Goal: Task Accomplishment & Management: Use online tool/utility

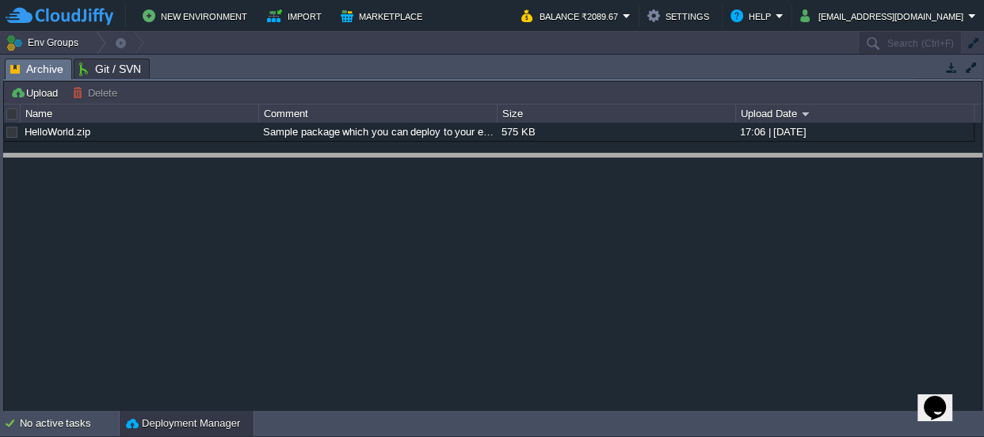
drag, startPoint x: 450, startPoint y: 77, endPoint x: 449, endPoint y: 374, distance: 297.2
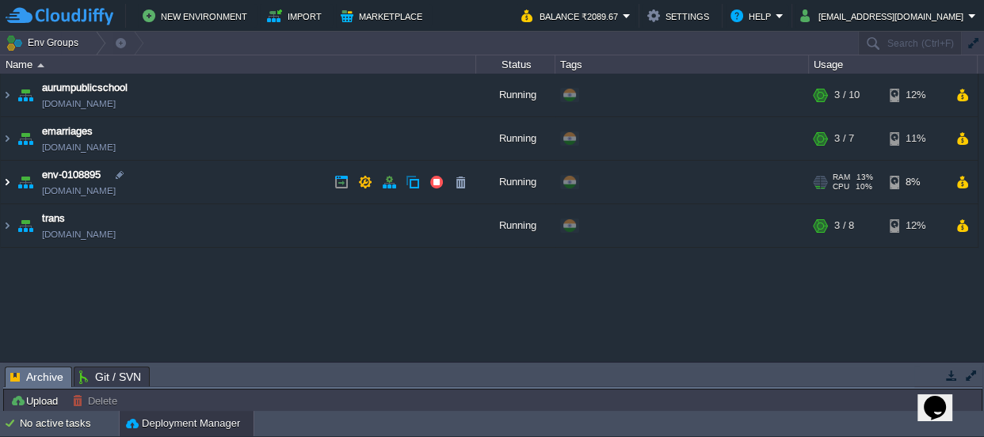
click at [2, 183] on img at bounding box center [7, 182] width 13 height 43
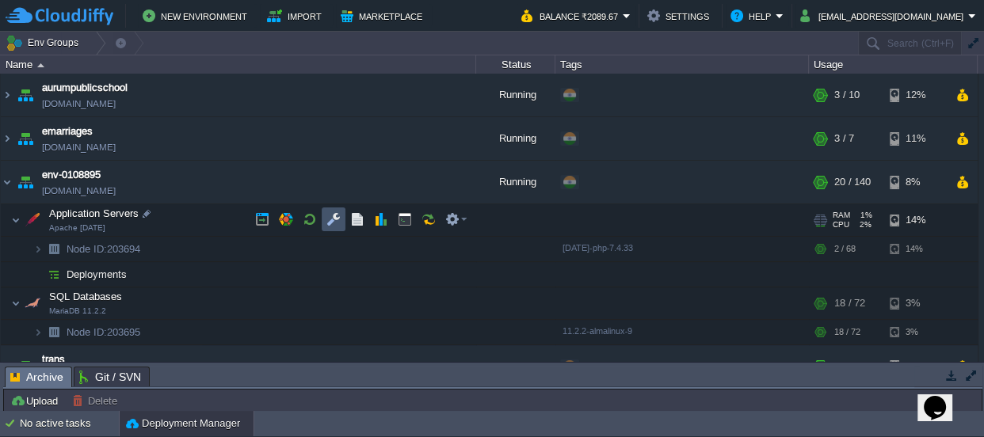
click at [332, 219] on button "button" at bounding box center [333, 219] width 14 height 14
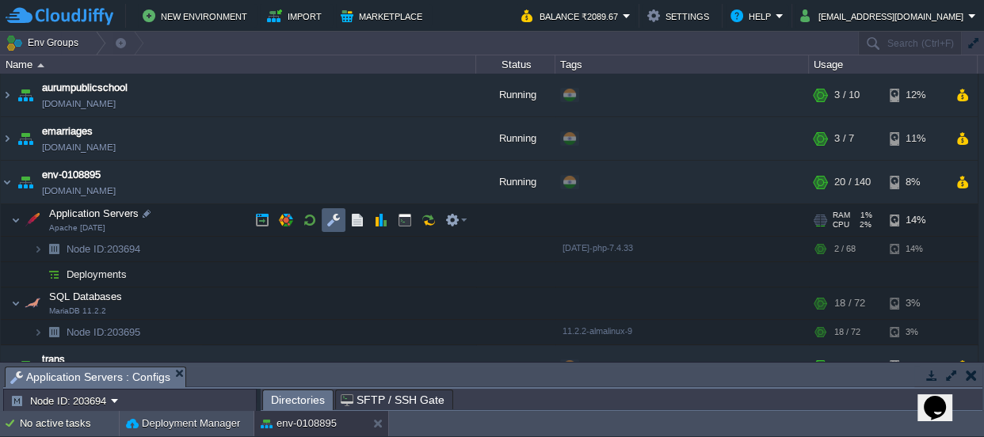
scroll to position [10, 0]
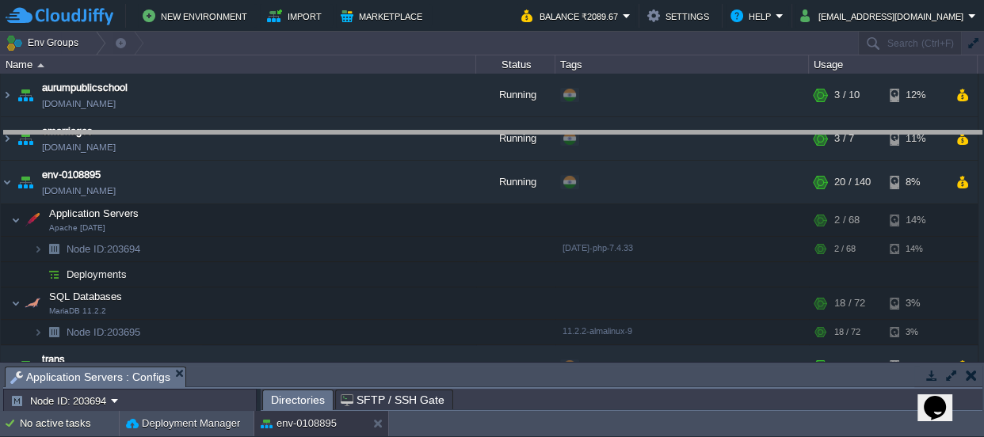
drag, startPoint x: 491, startPoint y: 382, endPoint x: 470, endPoint y: -87, distance: 469.6
click at [470, 0] on html "New Environment Import Marketplace Bonus ₹0.00 Upgrade Account Balance ₹2089.67…" at bounding box center [492, 218] width 984 height 437
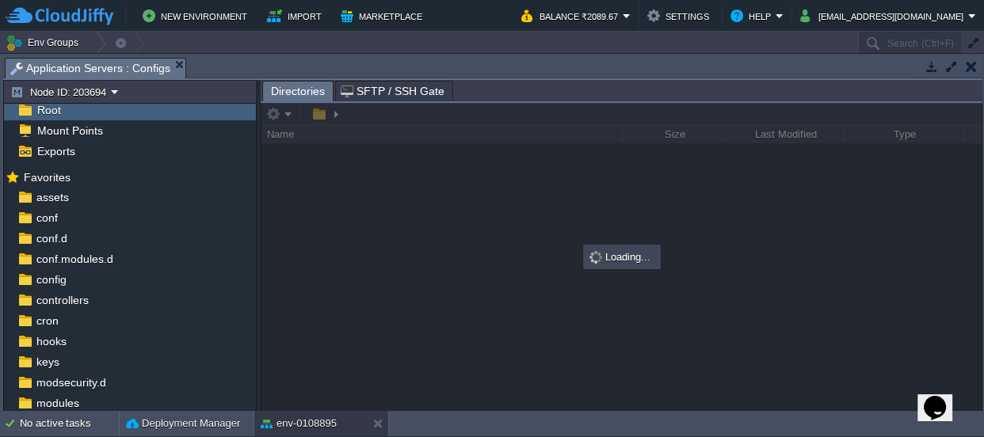
scroll to position [3, 0]
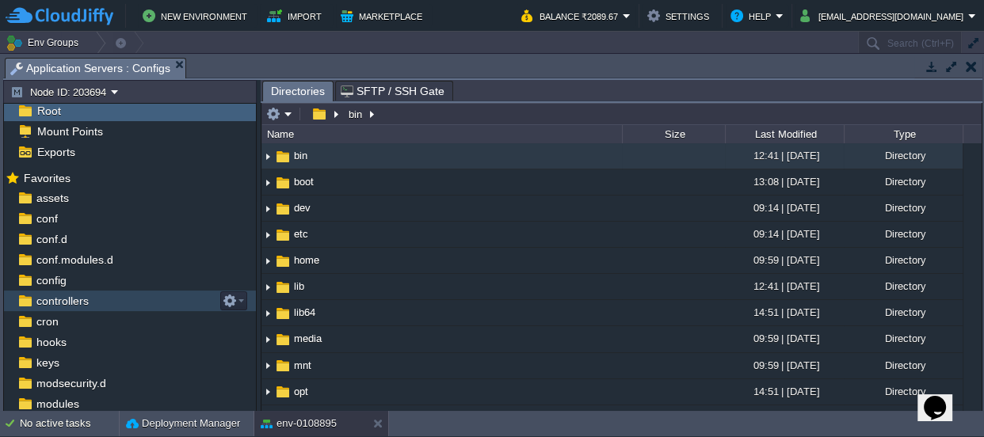
click at [71, 301] on span "controllers" at bounding box center [62, 301] width 58 height 14
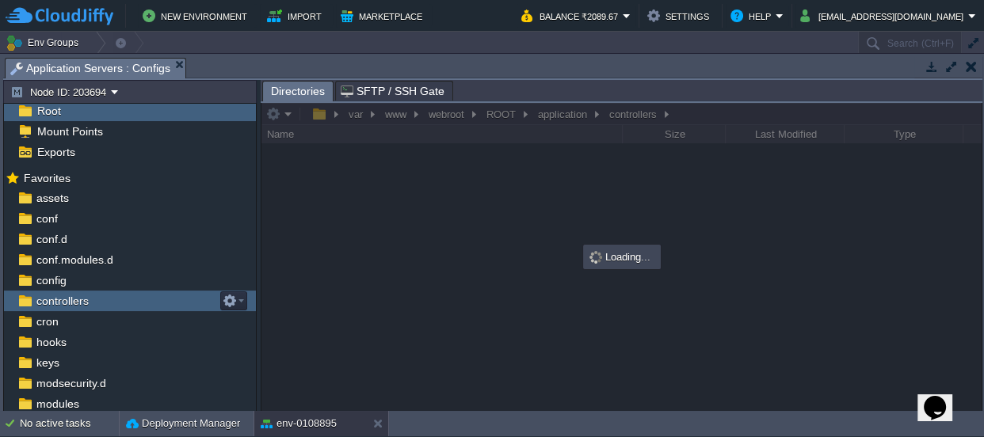
scroll to position [2, 0]
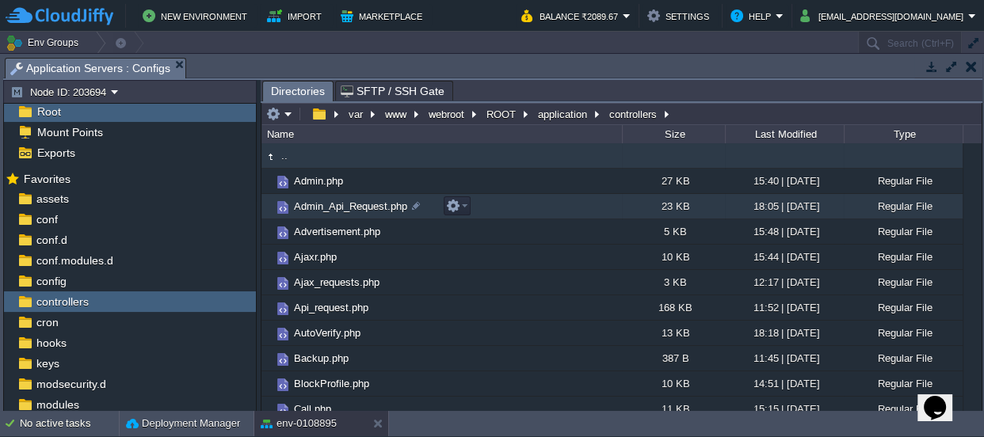
click at [365, 204] on span "Admin_Api_Request.php" at bounding box center [351, 206] width 118 height 13
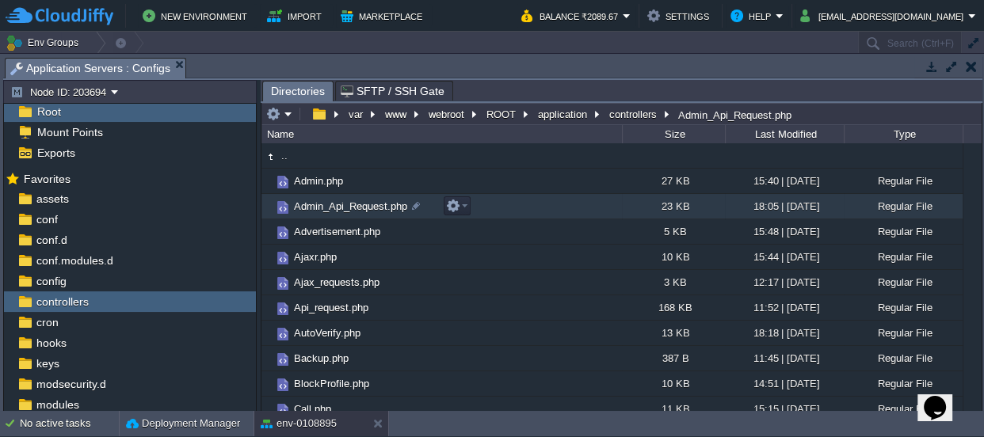
click at [365, 204] on span "Admin_Api_Request.php" at bounding box center [351, 206] width 118 height 13
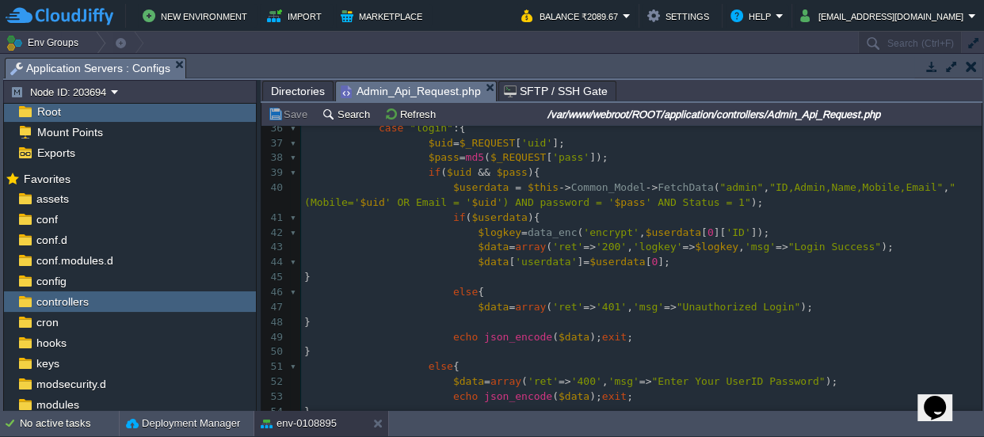
scroll to position [504, 0]
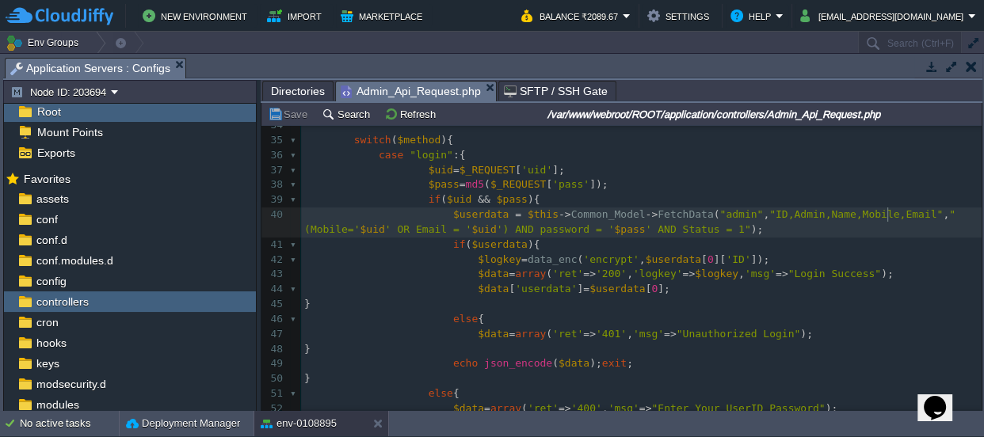
click at [886, 211] on span ""ID,Admin,Name,Mobile,Email"" at bounding box center [856, 214] width 174 height 12
type textarea ",b."
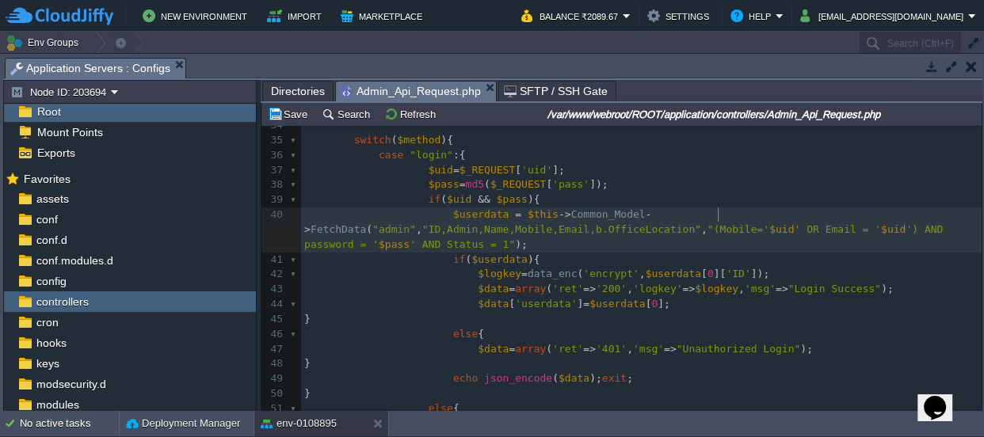
click at [718, 215] on div "xxxxxxxxxx <?php 24 date_default_timezone_set ( '[GEOGRAPHIC_DATA]/[GEOGRAPHIC_…" at bounding box center [641, 372] width 681 height 807
type textarea "as a join branch as b"
paste textarea "="
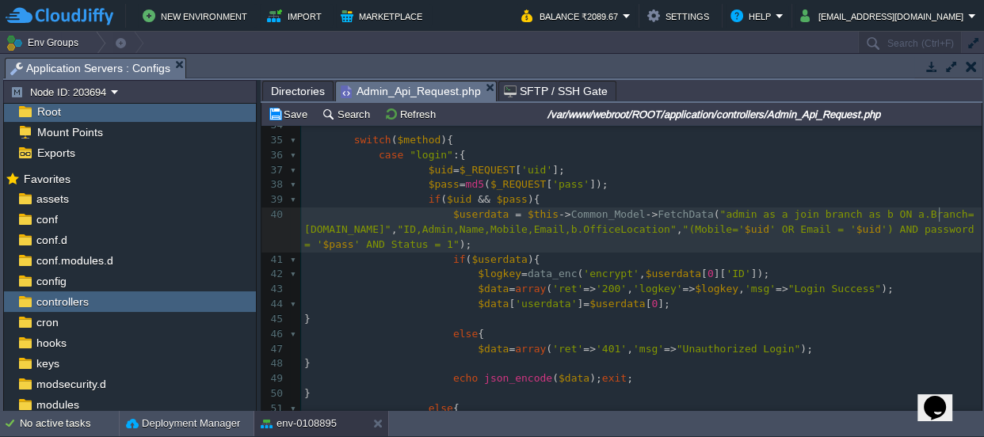
scroll to position [5, 63]
type textarea "ON a.=[DOMAIN_NAME]"
click at [295, 111] on button "Save" at bounding box center [290, 114] width 44 height 14
click at [920, 229] on div "xxxxxxxxxx <?php 24 date_default_timezone_set ( '[GEOGRAPHIC_DATA]/[GEOGRAPHIC_…" at bounding box center [641, 372] width 681 height 807
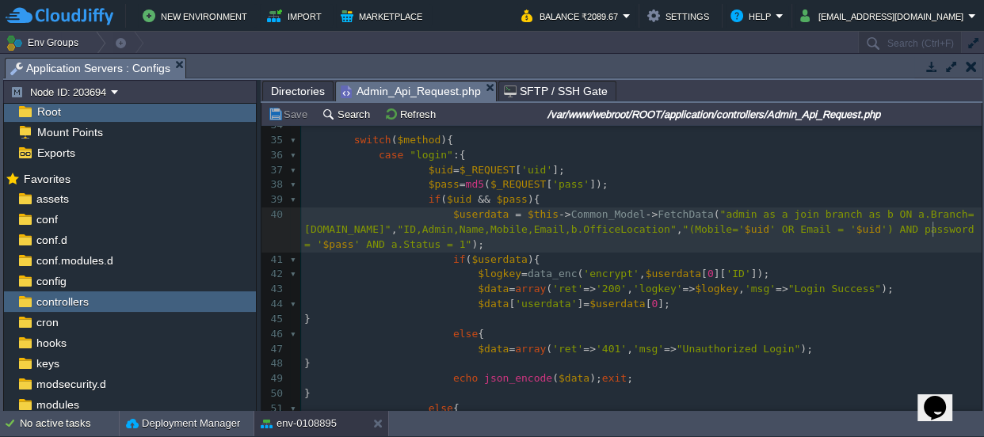
type textarea "a."
click at [307, 227] on div "xxxxxxxxxx <?php 24 date_default_timezone_set ( '[GEOGRAPHIC_DATA]/[GEOGRAPHIC_…" at bounding box center [641, 372] width 681 height 807
click at [309, 227] on div "xxxxxxxxxx <?php 24 date_default_timezone_set ( '[GEOGRAPHIC_DATA]/[GEOGRAPHIC_…" at bounding box center [641, 372] width 681 height 807
type textarea "a."
click at [397, 226] on span ""[DOMAIN_NAME],Admin,Name,Mobile,Email,b.OfficeLocation"" at bounding box center [570, 229] width 347 height 12
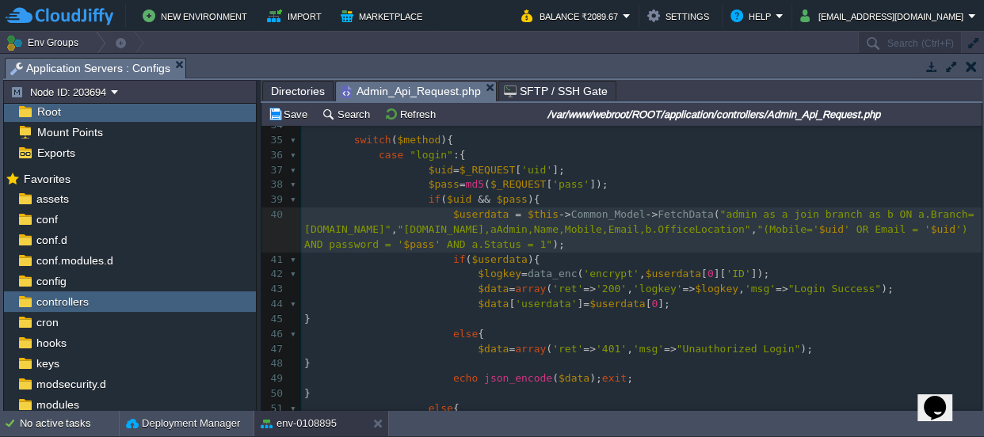
type textarea "a."
click at [383, 228] on div "xxxxxxxxxx <?php 24 date_default_timezone_set ( '[GEOGRAPHIC_DATA]/[GEOGRAPHIC_…" at bounding box center [641, 372] width 681 height 807
type textarea "a."
click at [422, 228] on div "xxxxxxxxxx <?php 24 date_default_timezone_set ( '[GEOGRAPHIC_DATA]/[GEOGRAPHIC_…" at bounding box center [641, 372] width 681 height 807
type textarea "a."
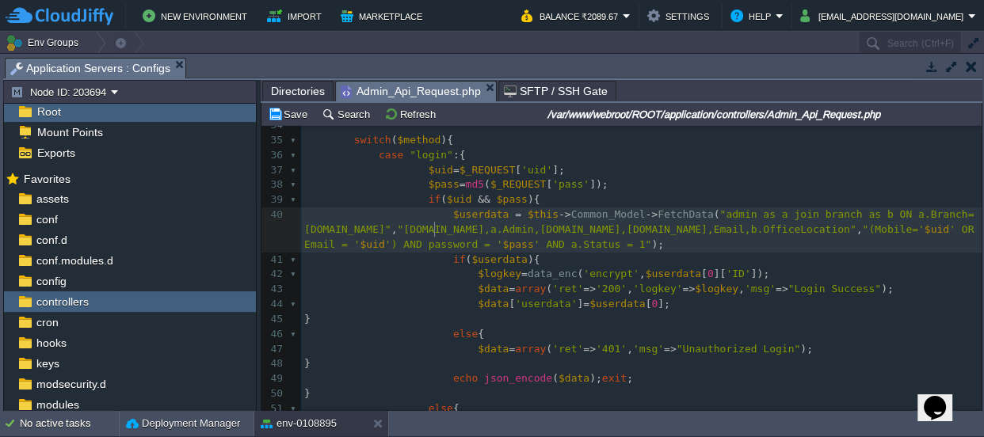
click at [475, 225] on div "xxxxxxxxxx <?php 24 date_default_timezone_set ( '[GEOGRAPHIC_DATA]/[GEOGRAPHIC_…" at bounding box center [641, 372] width 681 height 807
type textarea "a."
click at [745, 227] on div "xxxxxxxxxx <?php 24 date_default_timezone_set ( '[GEOGRAPHIC_DATA]/[GEOGRAPHIC_…" at bounding box center [641, 372] width 681 height 807
type textarea "a."
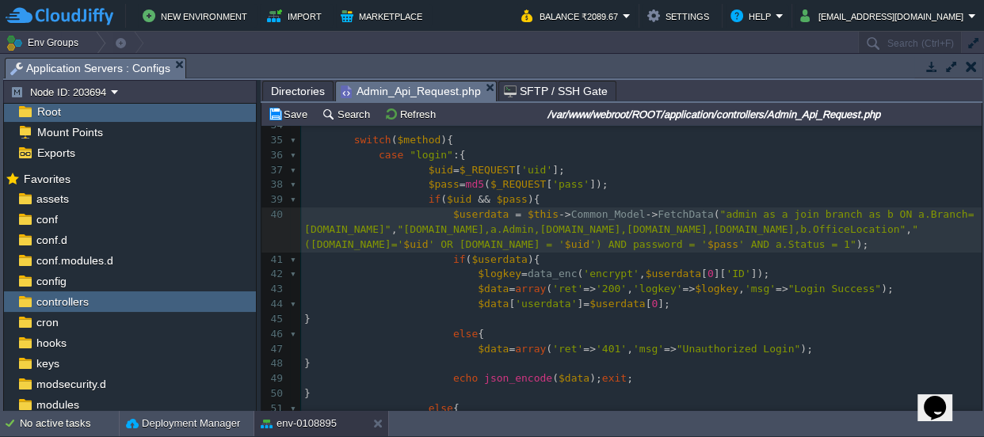
click at [708, 239] on span "') AND password = '" at bounding box center [649, 245] width 118 height 12
type textarea "P"
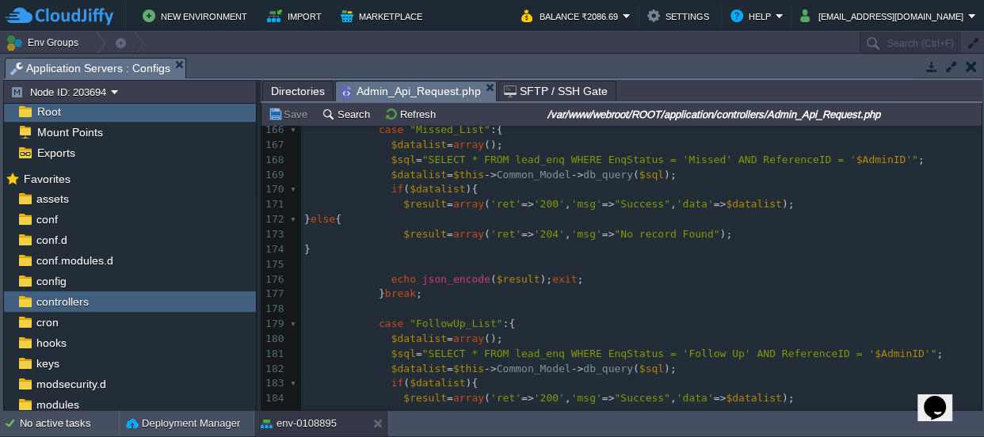
scroll to position [2827, 0]
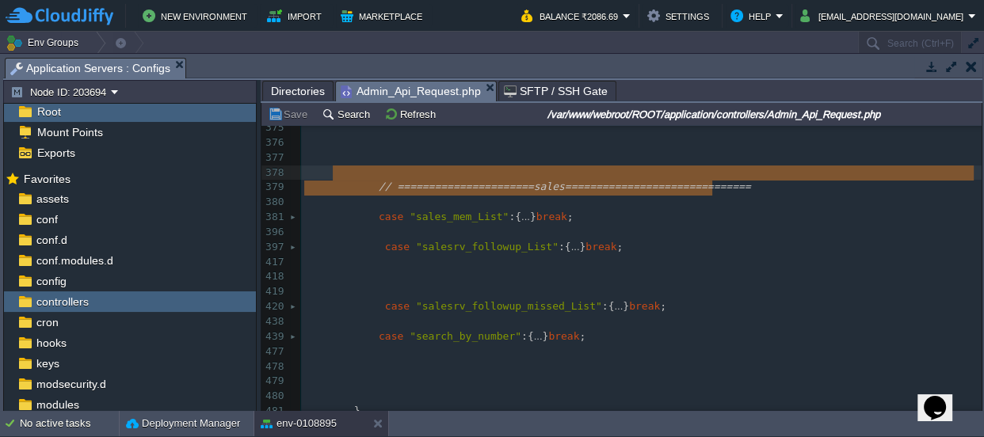
type textarea "// ======================sales=============================="
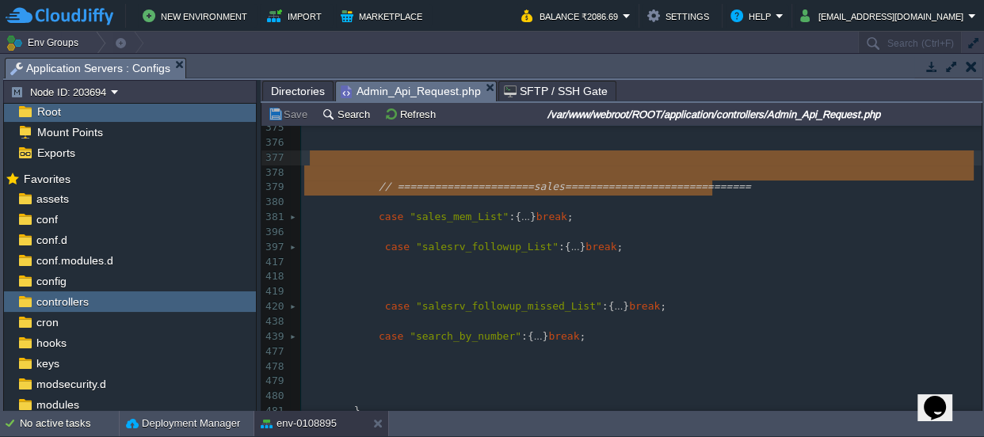
drag, startPoint x: 720, startPoint y: 185, endPoint x: 309, endPoint y: 162, distance: 411.9
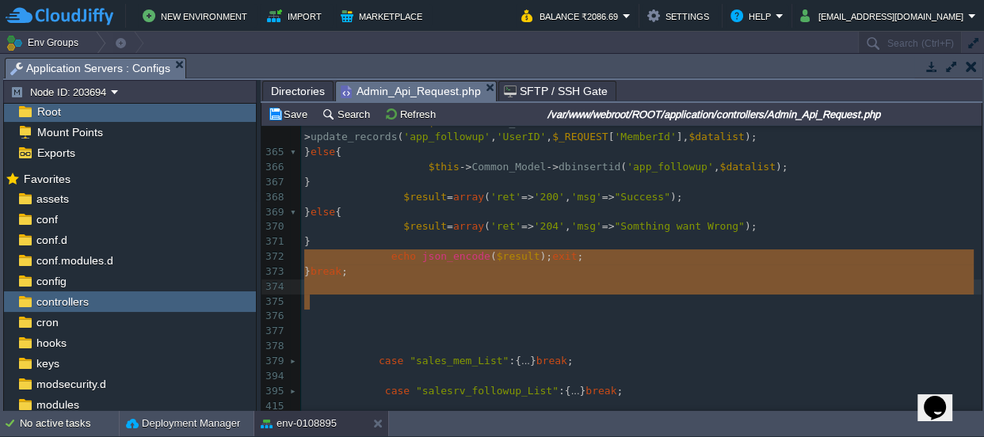
drag, startPoint x: 325, startPoint y: 303, endPoint x: 300, endPoint y: 263, distance: 47.0
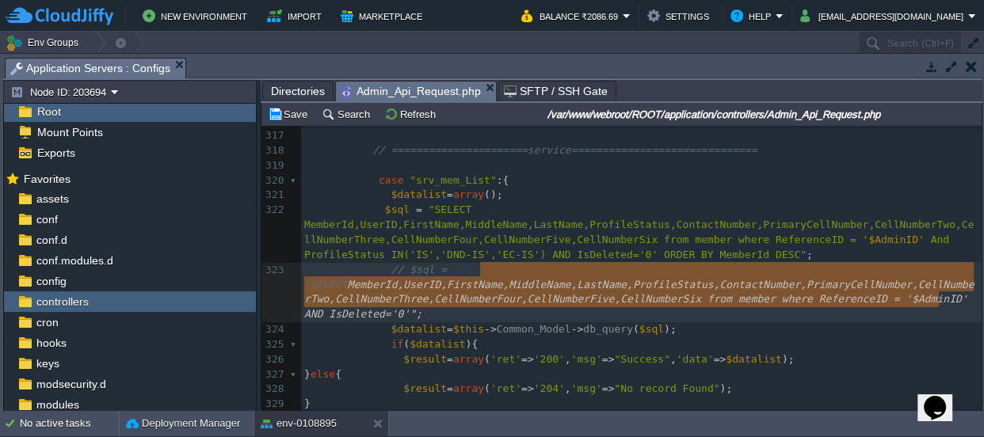
type textarea "CT MemberId,UserID,FirstName,MiddleName,LastName,ProfileStatus,ContactNumber,Pr…"
drag, startPoint x: 944, startPoint y: 298, endPoint x: 475, endPoint y: 268, distance: 469.3
click at [579, 180] on pre "case "srv_mem_List" :{" at bounding box center [641, 181] width 681 height 15
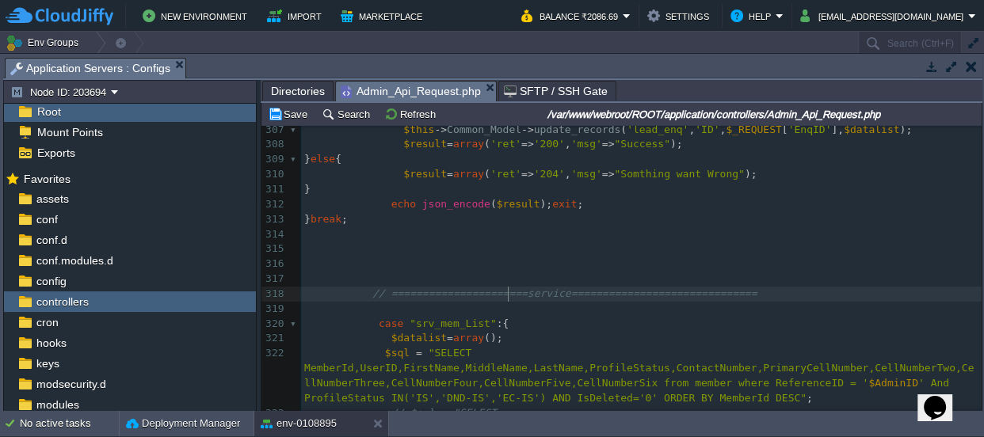
click at [509, 294] on div "x ​ 297 } break ; 298 299 case "lead_followup" :{ 300 if ( $_REQUEST [ 'EnqID' …" at bounding box center [641, 369] width 681 height 792
type textarea "sales and"
type textarea "api"
click at [422, 220] on pre "} break ;" at bounding box center [641, 219] width 681 height 15
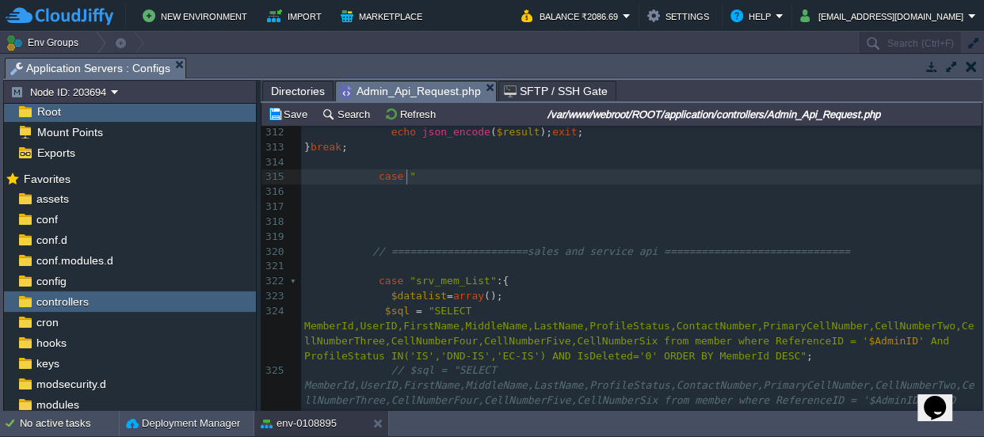
type textarea "case """
type textarea "LeadProfileDetails"
type textarea ":{}"
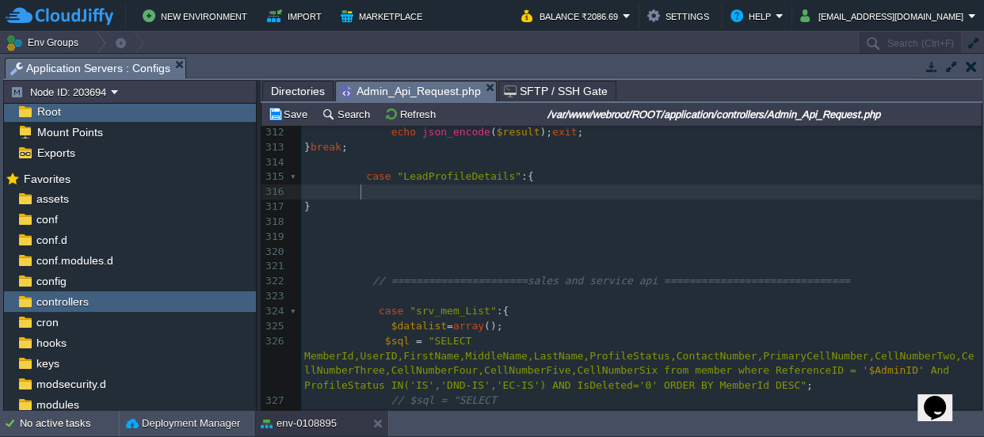
click at [395, 189] on pre at bounding box center [641, 192] width 681 height 15
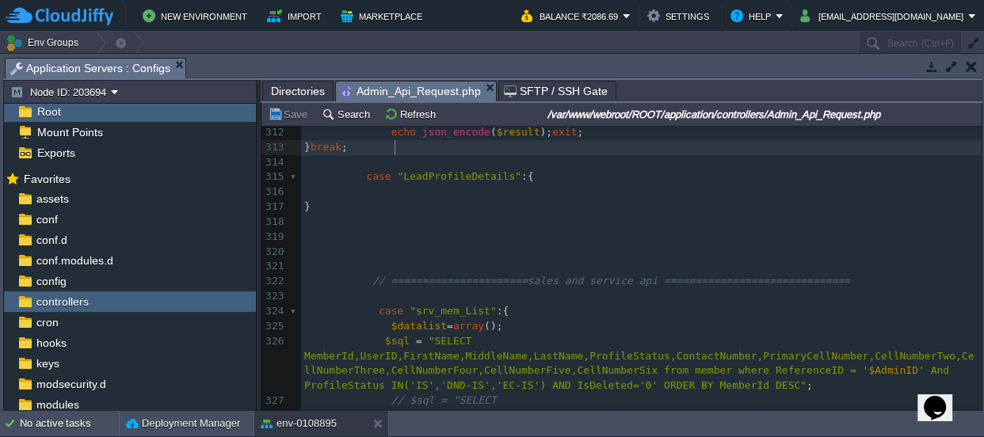
click at [342, 148] on span "break" at bounding box center [326, 147] width 31 height 12
type textarea "break"
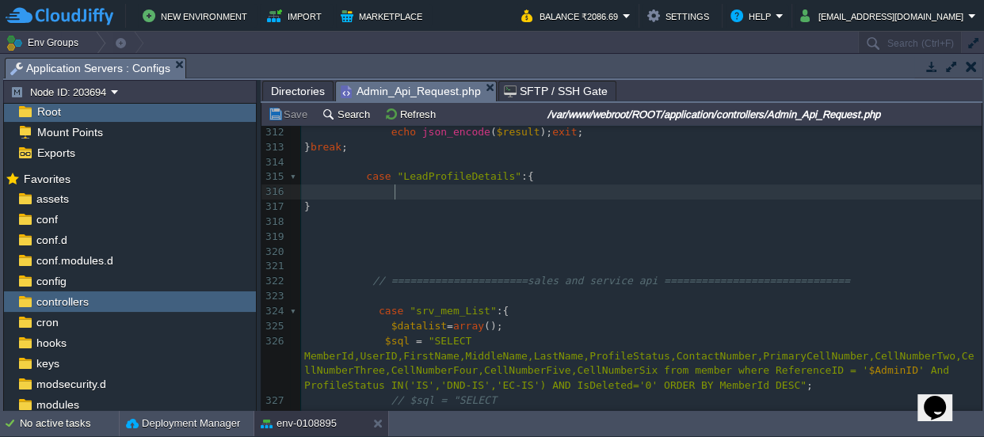
click at [389, 200] on pre "}" at bounding box center [641, 207] width 681 height 15
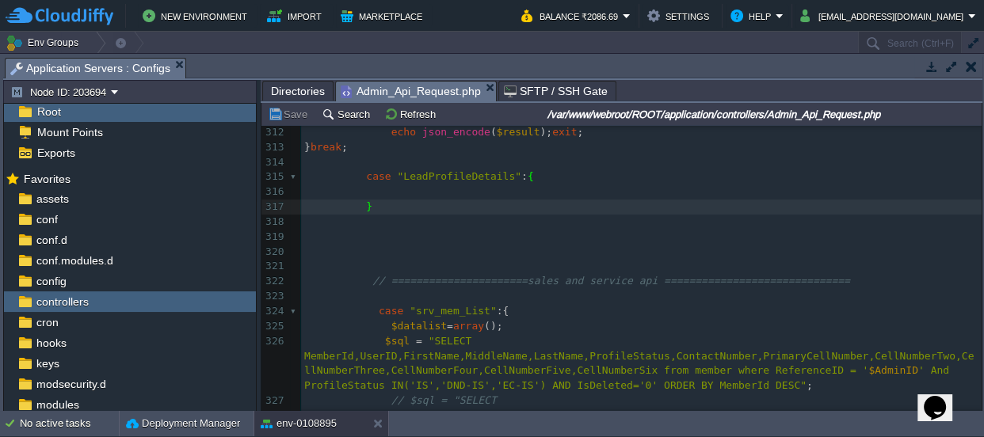
paste textarea ";"
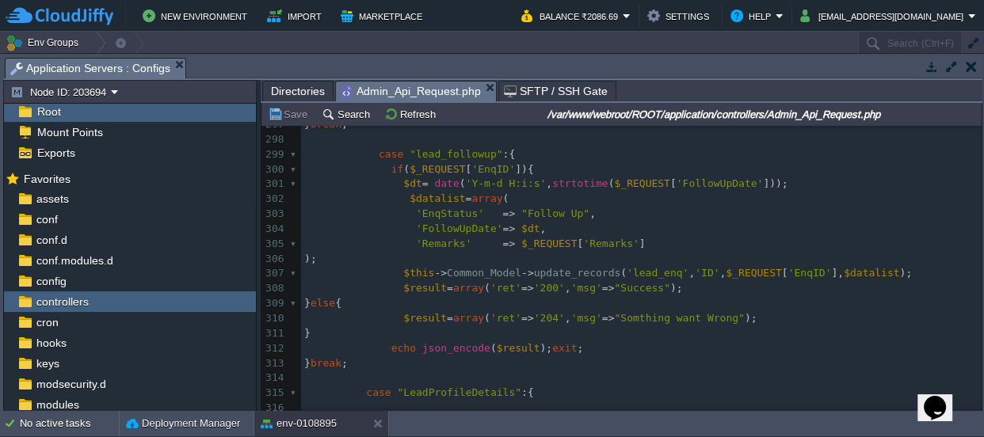
scroll to position [4712, 0]
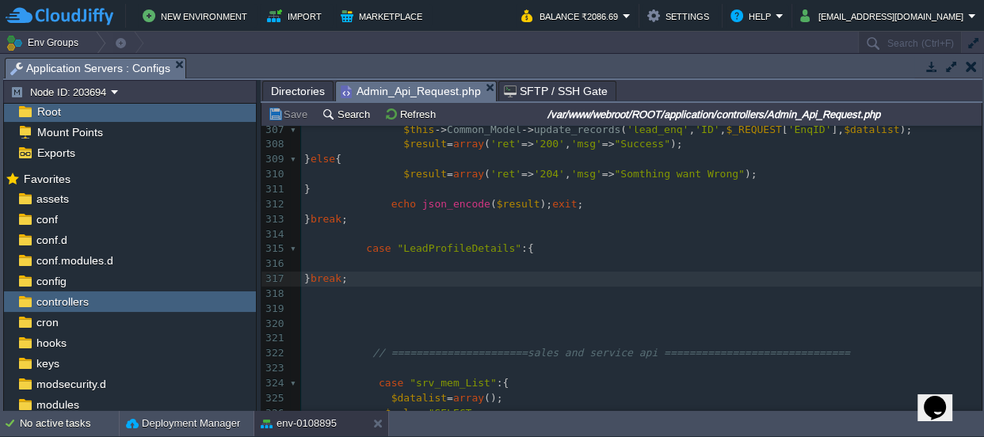
type textarea ";"
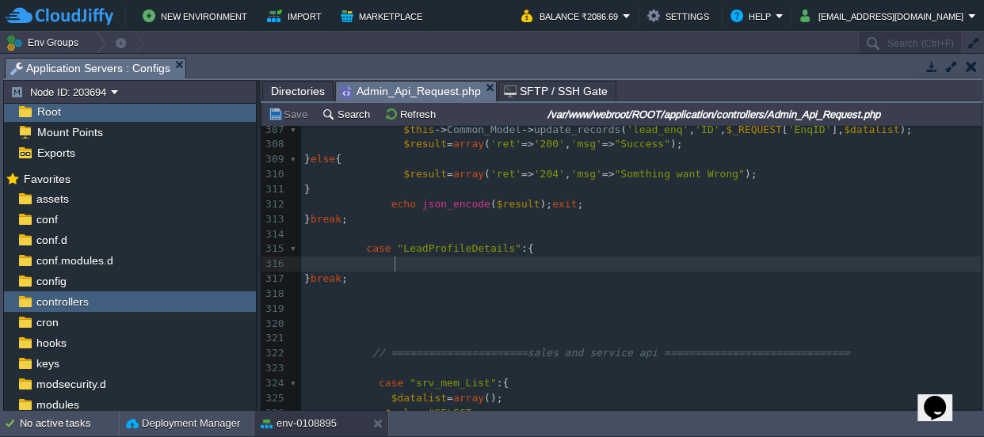
click at [418, 258] on pre at bounding box center [641, 264] width 681 height 15
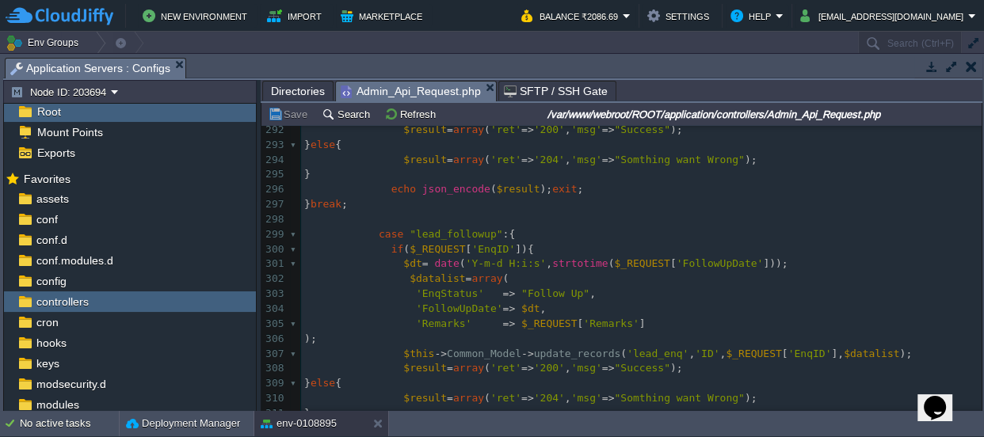
scroll to position [4442, 0]
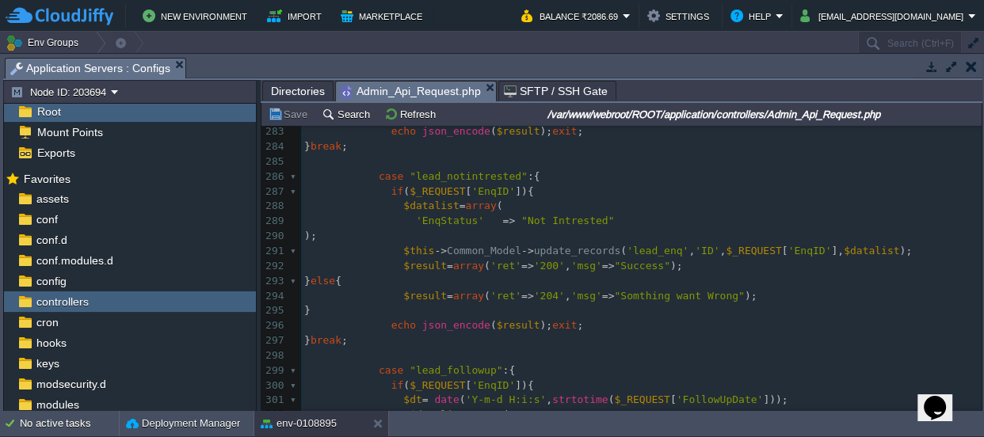
click at [888, 250] on pre "$this -> Common_Model -> update_records ( 'lead_enq' , 'ID' , $_REQUEST [ 'EnqI…" at bounding box center [641, 251] width 681 height 15
type textarea "reco"
type textarea "Model->update"
drag, startPoint x: 888, startPoint y: 250, endPoint x: 472, endPoint y: 249, distance: 415.2
click at [700, 232] on pre ");" at bounding box center [641, 236] width 681 height 15
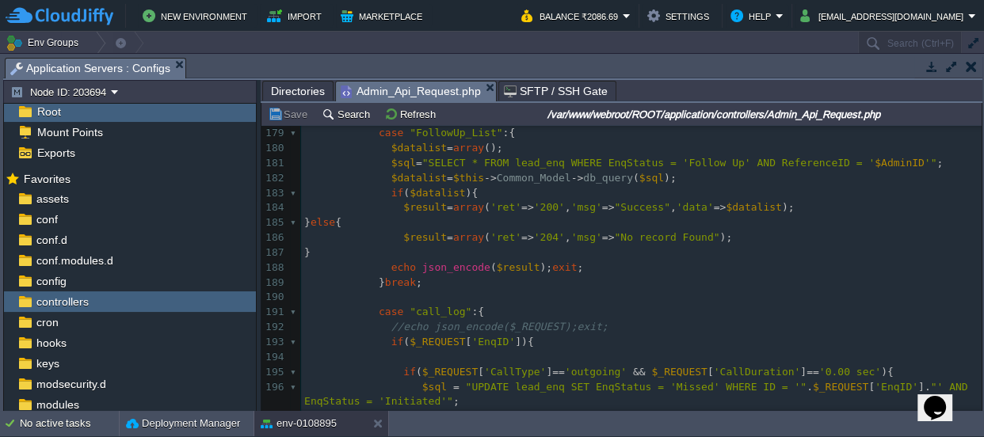
scroll to position [2568, 0]
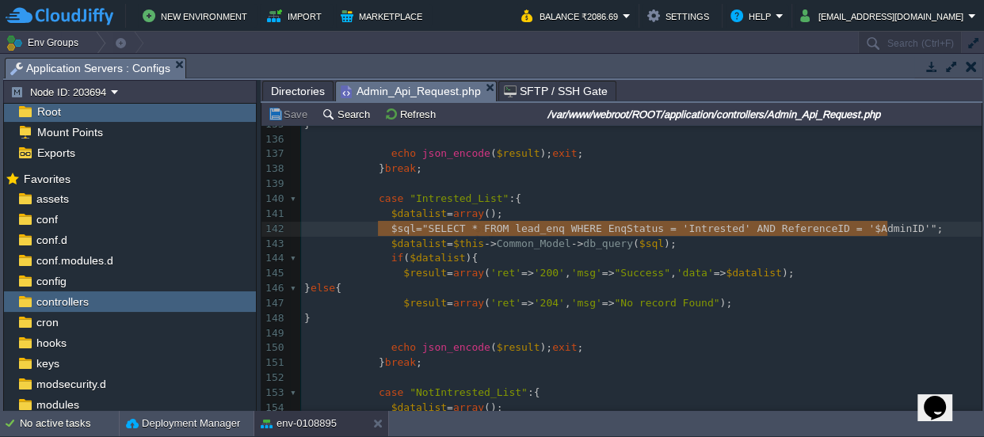
type textarea "​ $sql="SELECT * FROM lead_enq WHERE EnqStatus = 'Intrested' AND ReferenceID = …"
drag, startPoint x: 477, startPoint y: 225, endPoint x: 406, endPoint y: 222, distance: 71.4
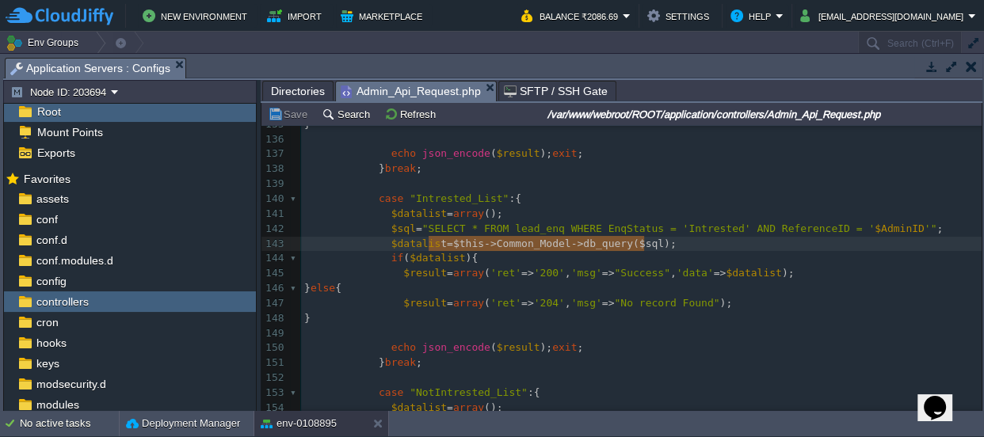
type textarea "$sql="SELECT * FROM lead_enq WHERE EnqStatus = 'Intrested' AND ReferenceID = '$…"
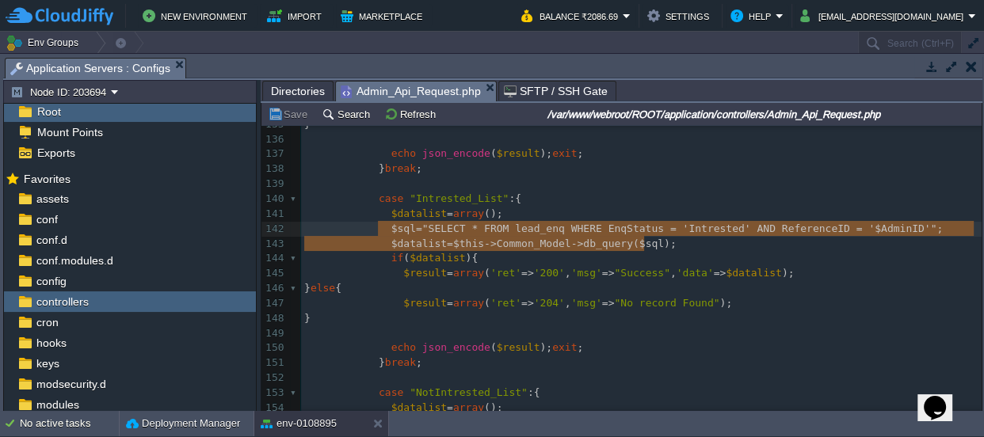
drag, startPoint x: 658, startPoint y: 246, endPoint x: 374, endPoint y: 234, distance: 283.9
drag, startPoint x: 380, startPoint y: 227, endPoint x: 632, endPoint y: 242, distance: 251.7
type textarea "​ $sql="SELECT * FROM lead_enq WHERE EnqStatus = 'Intrested' AND ReferenceID = …"
drag, startPoint x: 547, startPoint y: 236, endPoint x: 437, endPoint y: 233, distance: 110.2
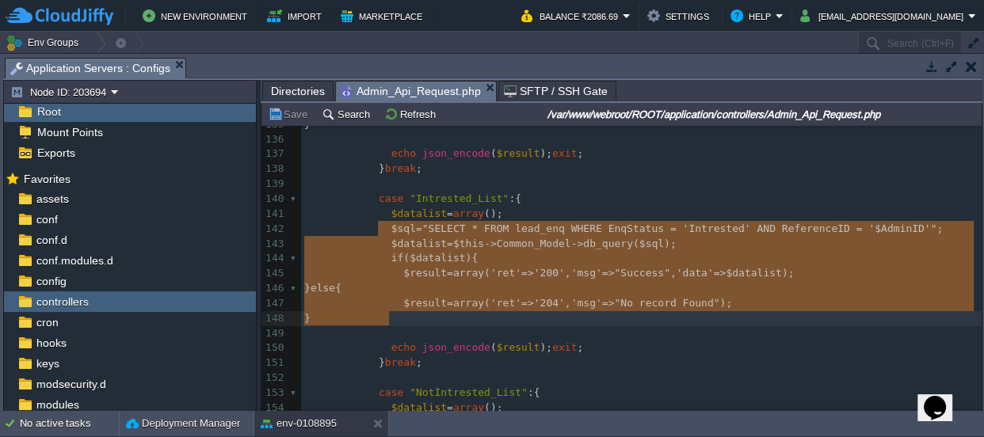
drag, startPoint x: 380, startPoint y: 224, endPoint x: 623, endPoint y: 315, distance: 259.8
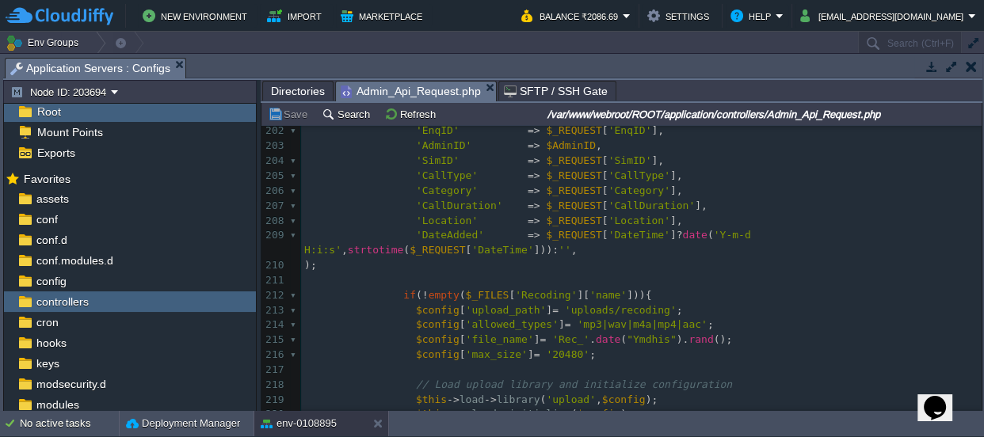
type textarea "$sql="SELECT * FROM lead_enq WHERE EnqStatus = 'Intrested' AND ReferenceID = '$…"
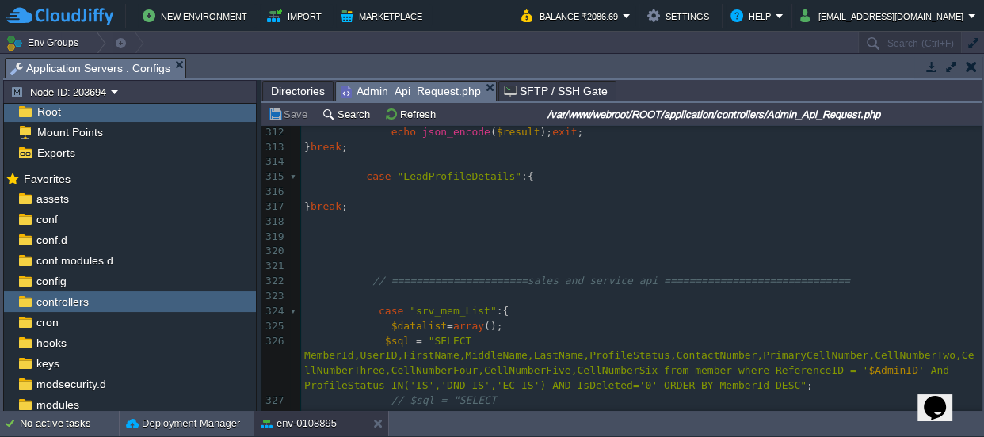
click at [395, 188] on div "x } 278 $this -> Common_Model -> update_records ( 'lead_enq' , 'ID' , $_REQUEST…" at bounding box center [641, 35] width 681 height 836
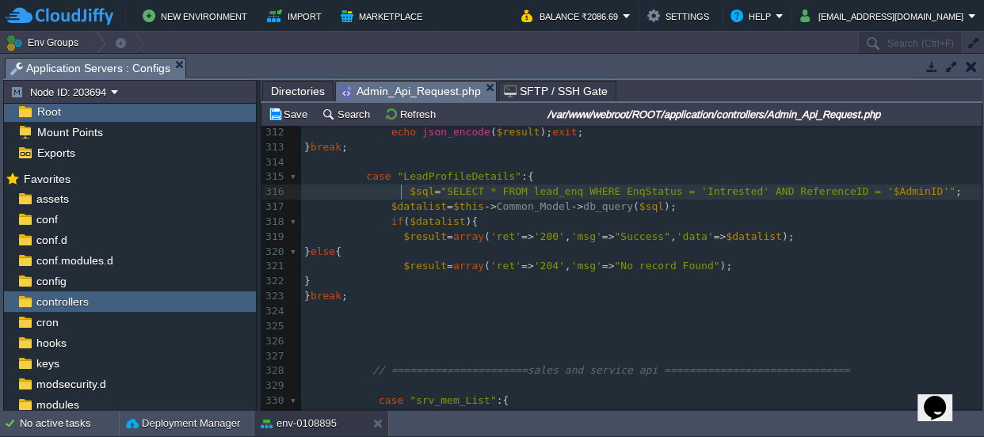
click at [400, 193] on div "x } 302 $datalist = array ( 303 'EnqStatus' => "Follow Up" , 304 'FollowUpDate'…" at bounding box center [641, 326] width 681 height 702
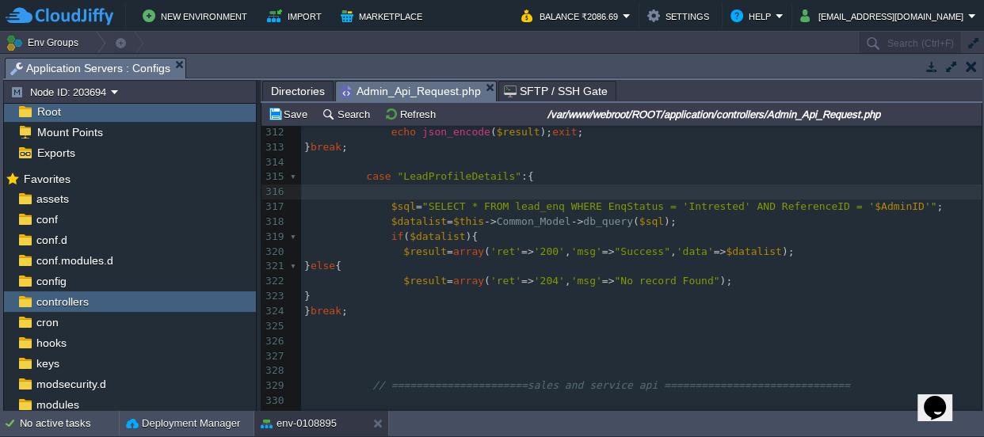
type textarea "$"
type textarea "enq_id=$_REQUEST[];"
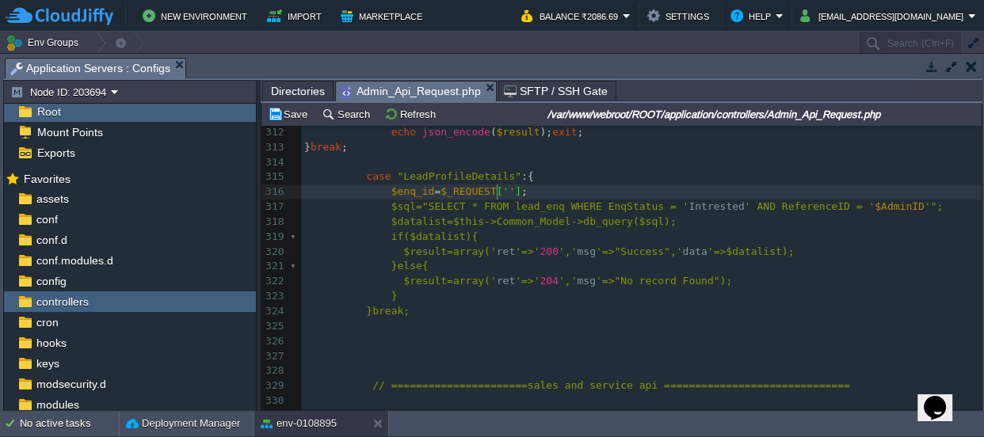
type textarea "''"
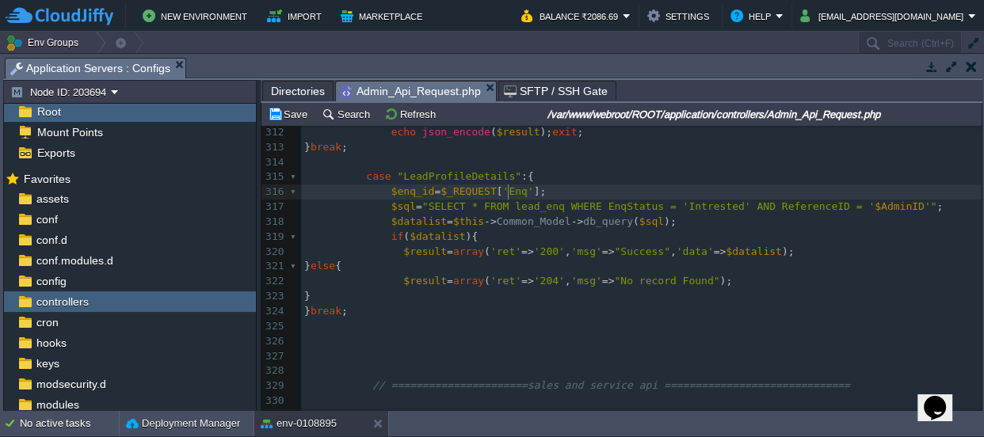
type textarea "Enq_"
type textarea "ID"
click at [397, 187] on div "x } 302 $datalist = array ( 303 'EnqStatus' => "Follow Up" , 304 'FollowUpDate'…" at bounding box center [641, 333] width 681 height 717
type textarea "$enq_id"
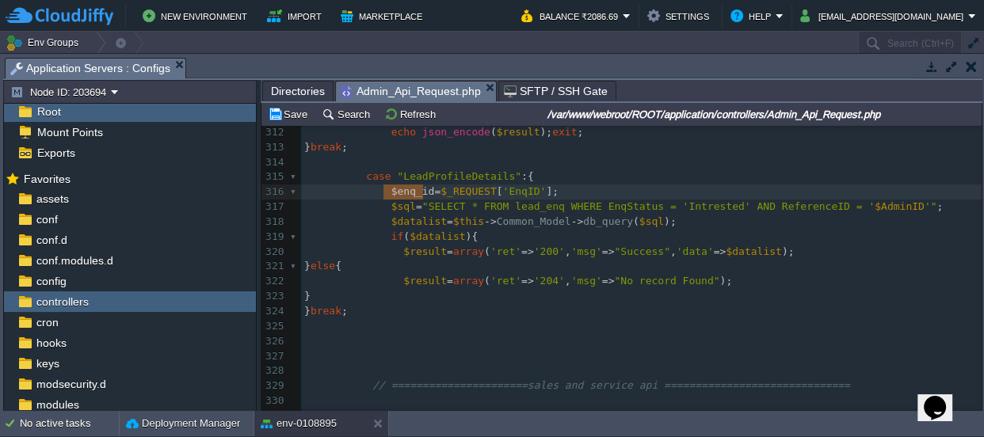
click at [849, 202] on div "x } 302 $datalist = array ( 303 'EnqStatus' => "Follow Up" , 304 'FollowUpDate'…" at bounding box center [641, 333] width 681 height 717
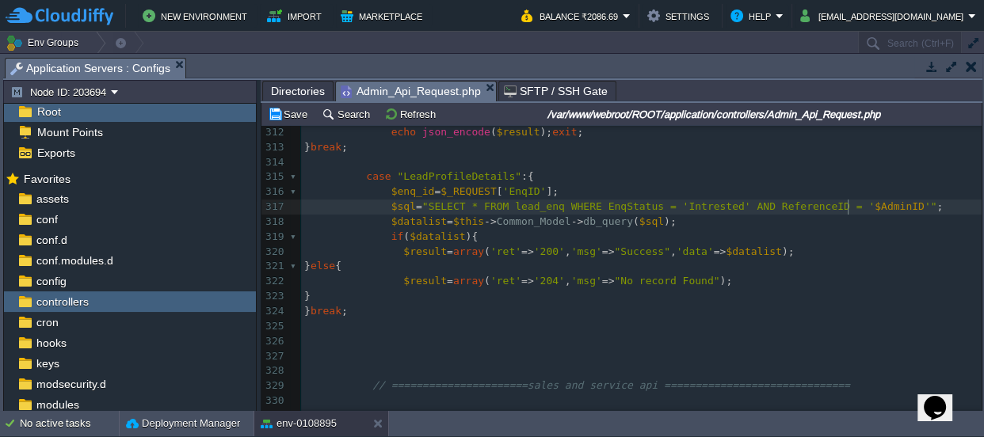
type textarea "$AdminID"
click at [767, 201] on span ""SELECT * FROM lead_enq WHERE EnqStatus = 'Intrested' AND ReferenceID = '" at bounding box center [648, 206] width 452 height 12
type textarea "ReferenceID"
click at [875, 208] on span "$enq_id" at bounding box center [897, 206] width 44 height 12
click at [769, 212] on div "x } 302 $datalist = array ( 303 'EnqStatus' => "Follow Up" , 304 'FollowUpDate'…" at bounding box center [641, 333] width 681 height 717
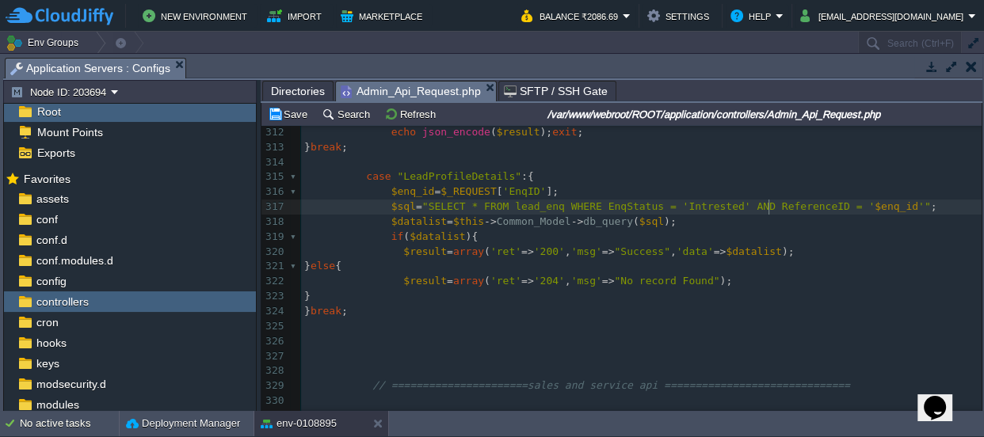
type textarea "ReferenceID"
paste textarea
type textarea "EnqStatus = 'Intrested' AND"
drag, startPoint x: 736, startPoint y: 207, endPoint x: 579, endPoint y: 206, distance: 156.9
click at [583, 204] on div "x } 302 $datalist = array ( 303 'EnqStatus' => "Follow Up" , 304 'FollowUpDate'…" at bounding box center [641, 333] width 681 height 717
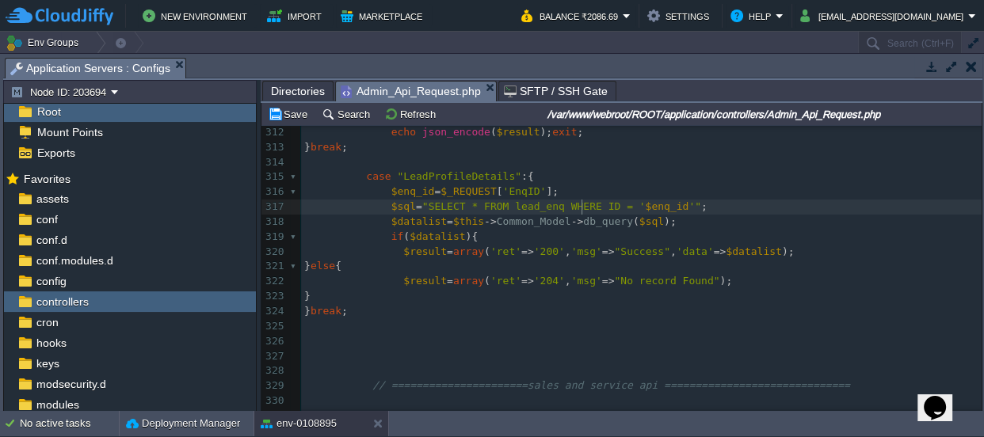
scroll to position [5, 6]
click at [303, 117] on button "Save" at bounding box center [290, 114] width 44 height 14
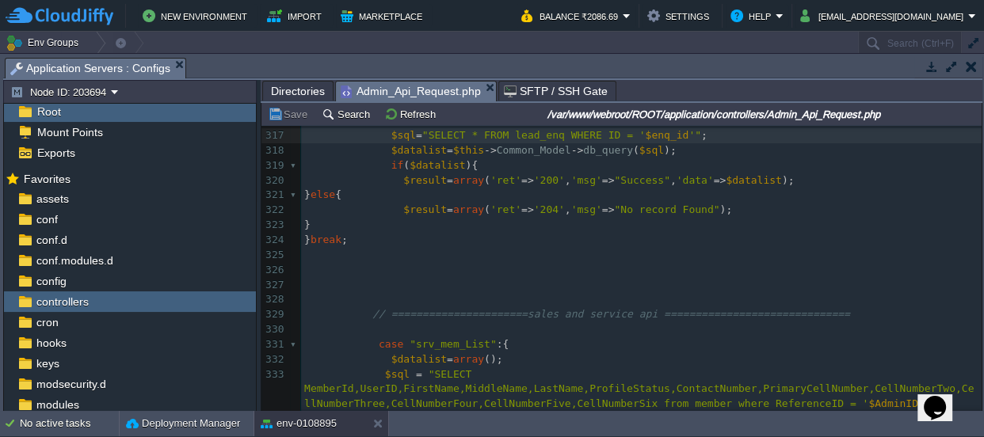
scroll to position [5088, 0]
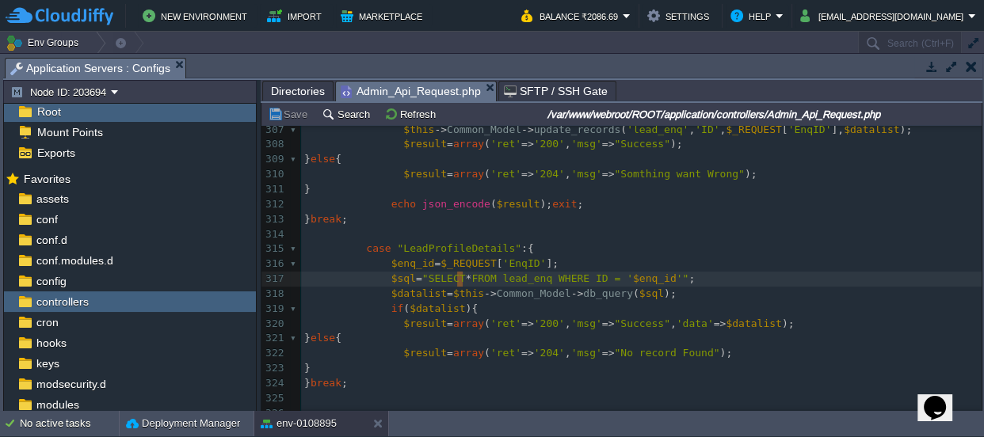
paste textarea ","
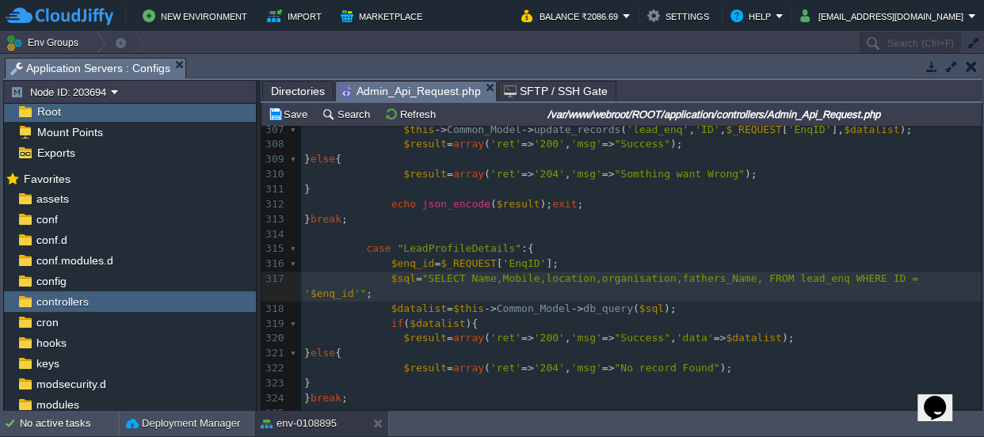
paste textarea ","
type textarea ",,,,,,,"
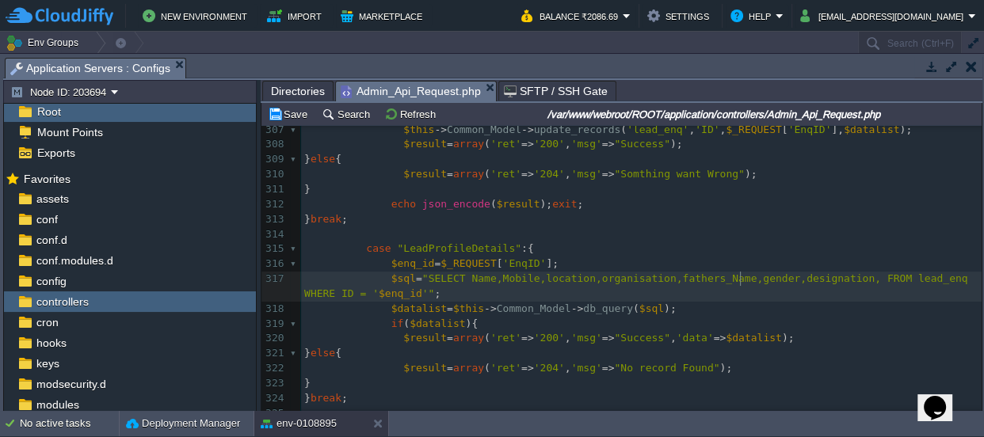
click at [739, 275] on span ""SELECT Name,Mobile,location,organisation,fathers_Name,gender,designation, FROM…" at bounding box center [639, 286] width 670 height 27
type textarea "gender"
click at [763, 279] on span "gender" at bounding box center [781, 279] width 37 height 12
click at [519, 277] on div "x } 297 } break ; 298 299 case "lead_followup" :{ 300 if ( $_REQUEST [ 'EnqID' …" at bounding box center [641, 376] width 681 height 807
type textarea ","
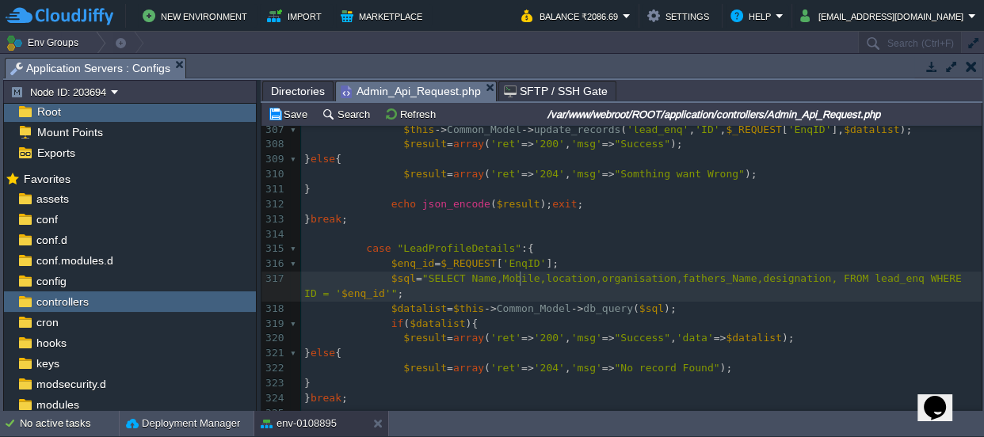
scroll to position [5, 6]
type textarea "fathers_Name"
drag, startPoint x: 756, startPoint y: 273, endPoint x: 687, endPoint y: 277, distance: 69.1
click at [563, 282] on div "x } 297 } break ; 298 299 case "lead_followup" :{ 300 if ( $_REQUEST [ 'EnqID' …" at bounding box center [641, 376] width 681 height 807
paste textarea ","
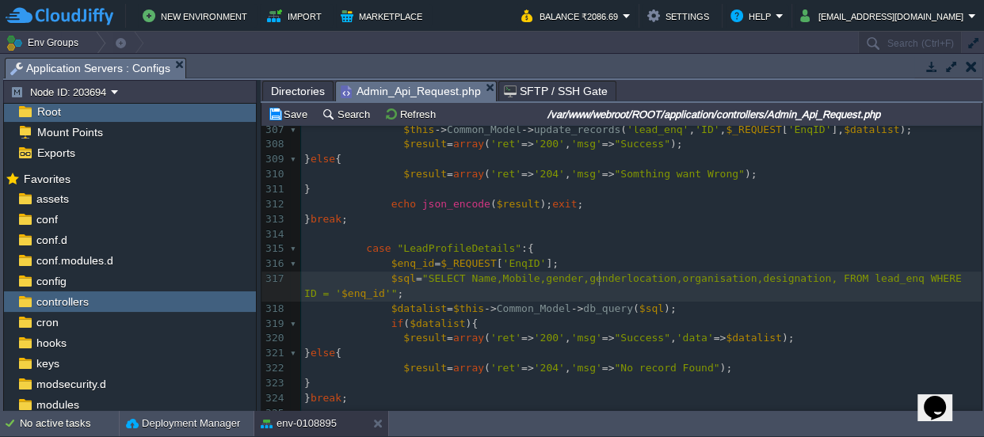
type textarea ","
type textarea "location"
drag, startPoint x: 650, startPoint y: 277, endPoint x: 606, endPoint y: 276, distance: 43.6
click at [744, 279] on span ""SELECT Name,Mobile,gender,gender,organisation,designation, FROM lead_enq WHERE…" at bounding box center [626, 286] width 645 height 27
click at [736, 293] on pre "$sql = "SELECT Name,Mobile,gender,gender,organisation,designation,location FROM…" at bounding box center [641, 287] width 681 height 30
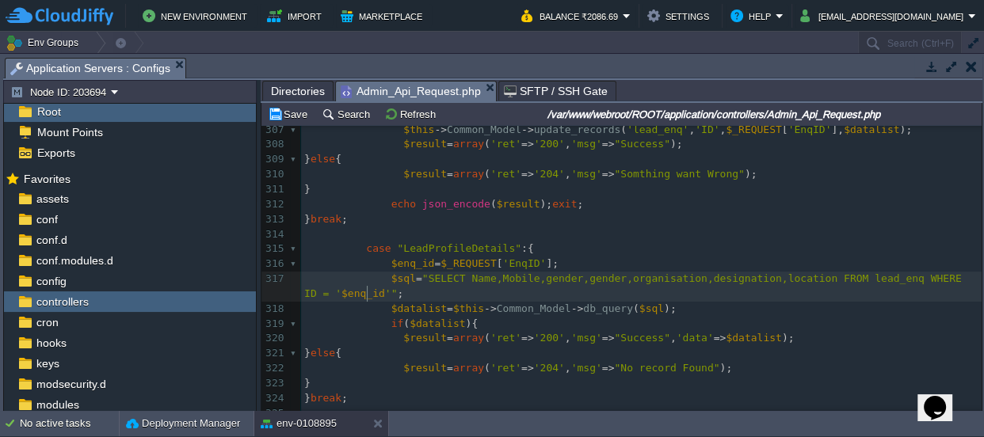
click at [474, 249] on div "x } 297 } break ; 298 299 case "lead_followup" :{ 300 if ( $_REQUEST [ 'EnqID' …" at bounding box center [641, 376] width 681 height 807
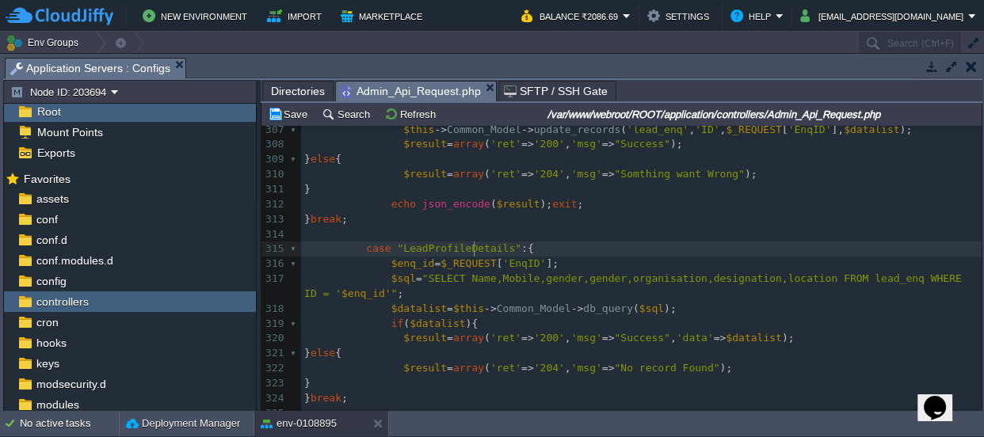
type textarea "LeadProfileDetails"
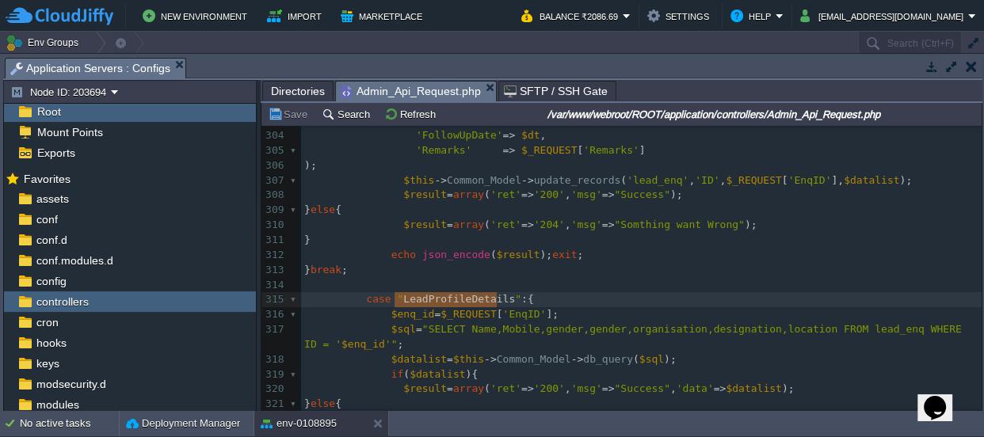
scroll to position [4731, 0]
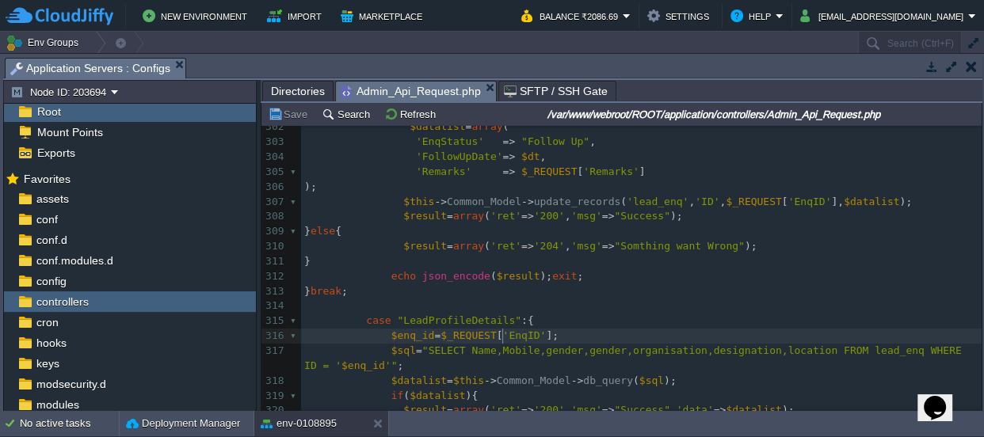
click at [502, 335] on span "'EnqID'" at bounding box center [524, 336] width 44 height 12
type textarea "EnqID"
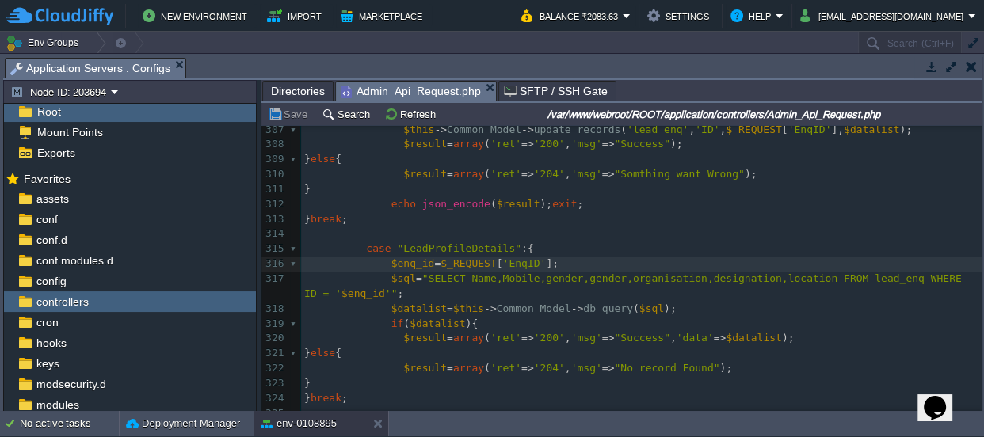
scroll to position [4801, 0]
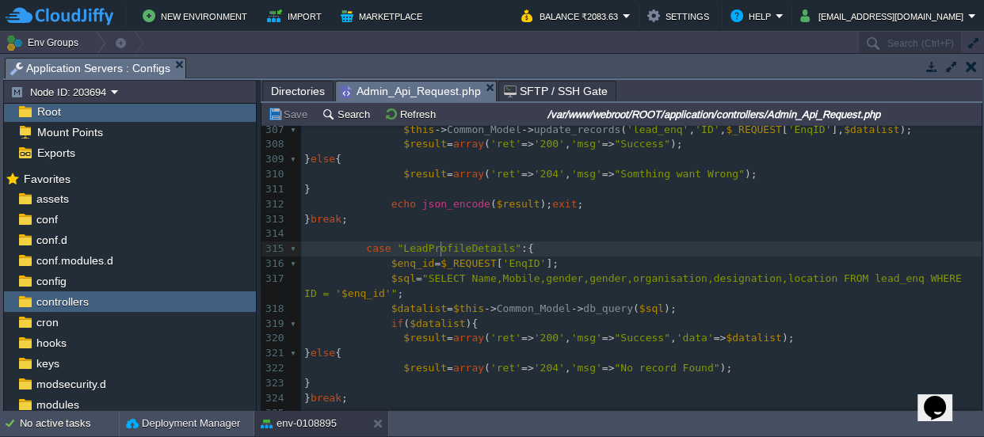
click at [442, 246] on div "x } 292 $result = array ( 'ret' => '200' , 'msg' => "Success" ); 293 } else { 2…" at bounding box center [641, 339] width 681 height 881
type textarea "LeadProfileDetails"
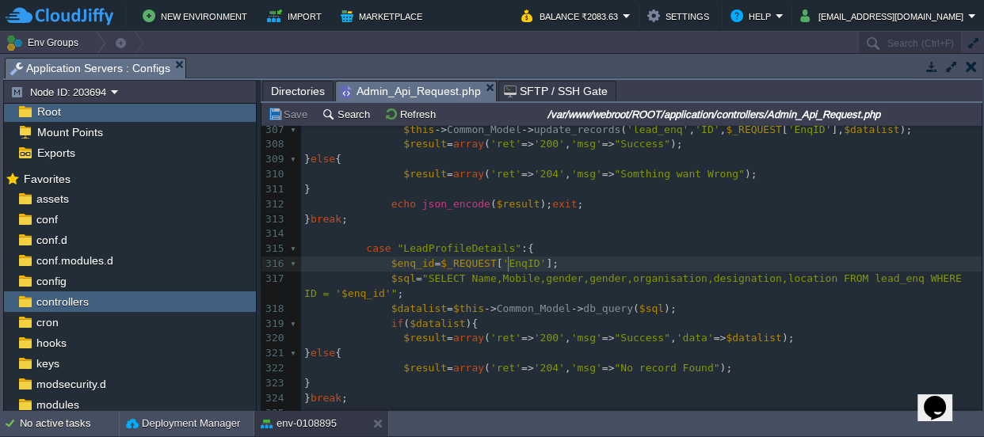
click at [509, 259] on div "x } 292 $result = array ( 'ret' => '200' , 'msg' => "Success" ); 293 } else { 2…" at bounding box center [641, 339] width 681 height 881
type textarea "EnqID"
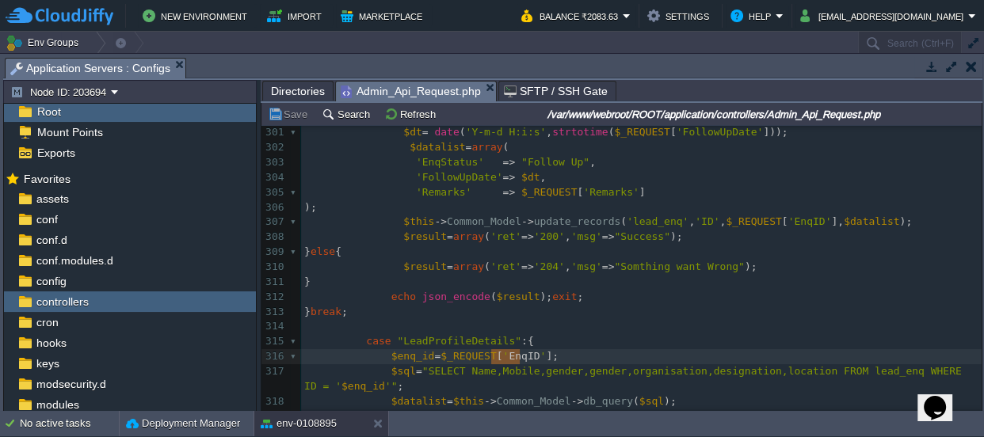
scroll to position [4729, 0]
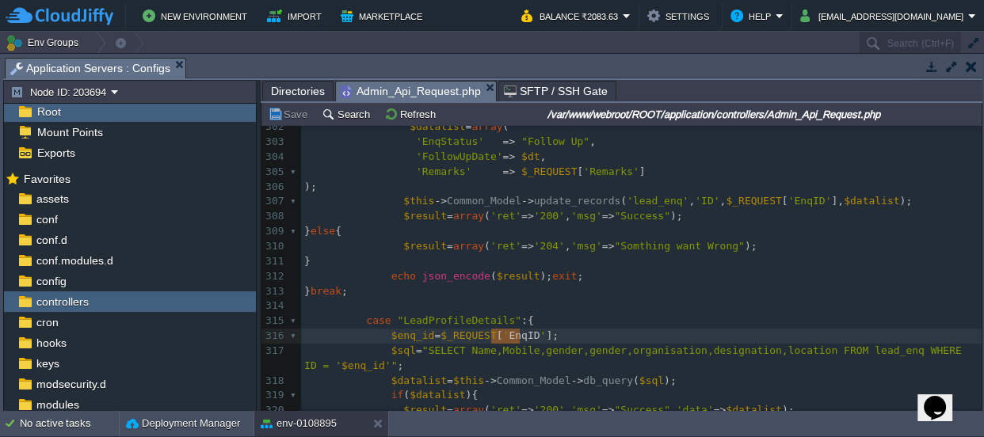
click at [469, 317] on div "x } 275 $datalist = array ( 276 'EnqStatus' => "Intrested" 277 ); 278 $this -> …" at bounding box center [641, 74] width 681 height 717
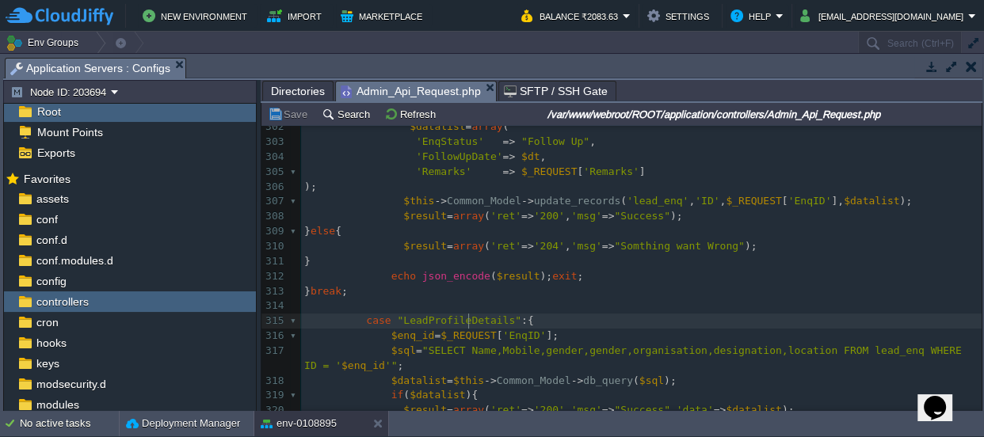
type textarea "LeadProfileDetails"
click at [541, 333] on div "x } 275 $datalist = array ( 276 'EnqStatus' => "Intrested" 277 ); 278 $this -> …" at bounding box center [641, 134] width 681 height 836
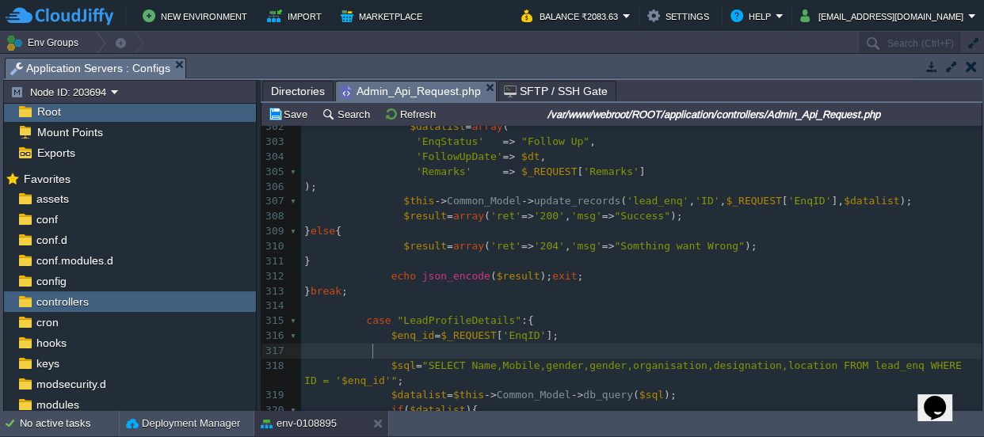
type textarea "e"
type textarea "w"
type textarea "echo $enq_id;exit;"
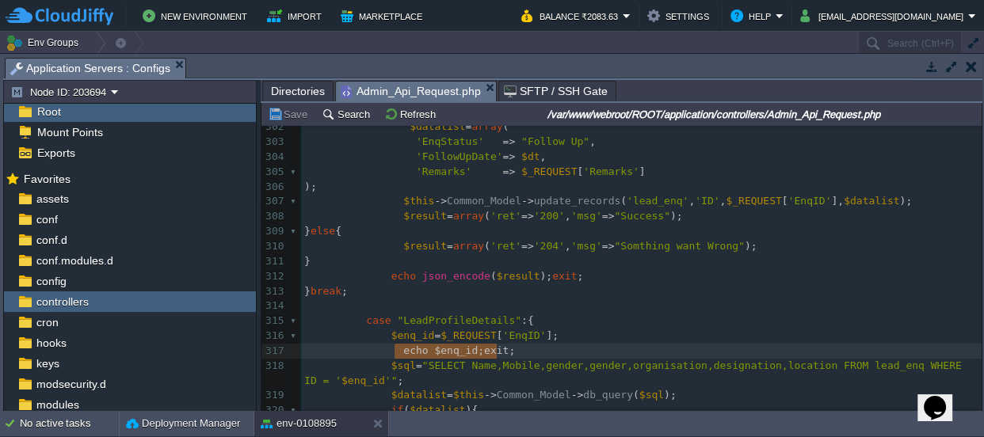
drag, startPoint x: 507, startPoint y: 350, endPoint x: 401, endPoint y: 347, distance: 106.2
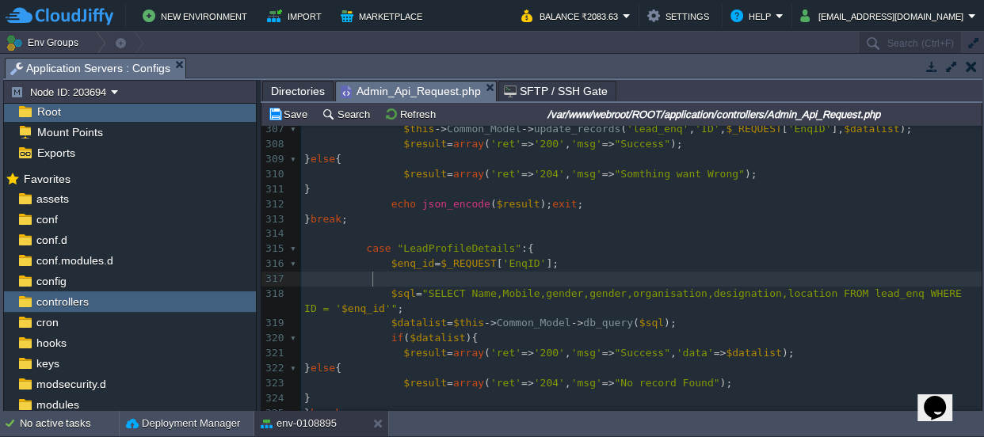
scroll to position [4801, 0]
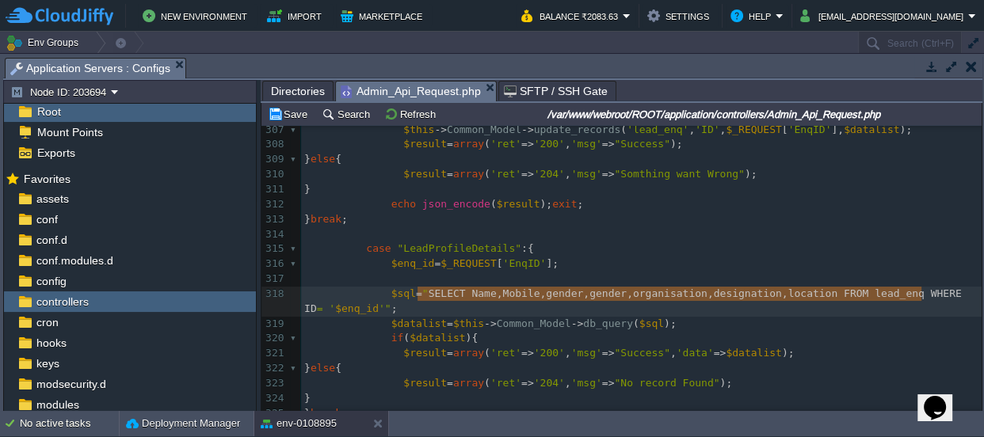
type textarea "SELECT Name,Mobile,gender,gender,organisation,designation,location FROM lead_en…"
drag, startPoint x: 416, startPoint y: 291, endPoint x: 927, endPoint y: 293, distance: 511.1
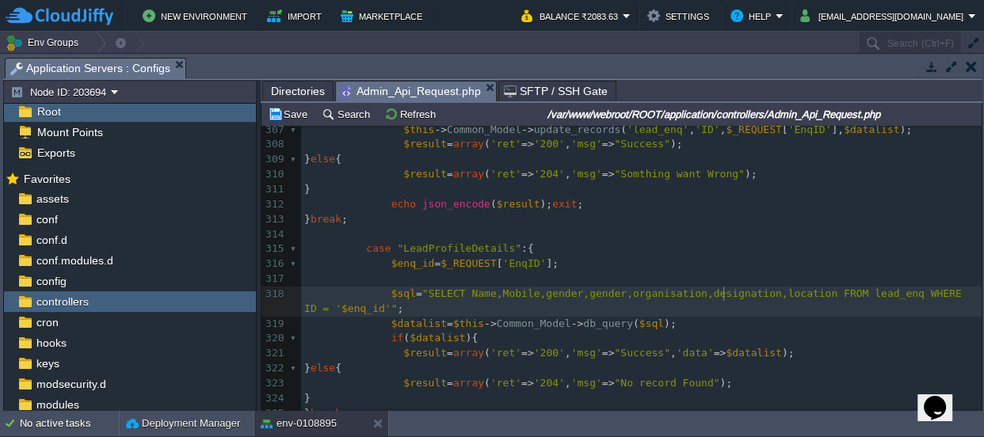
click at [926, 294] on div "x } 297 } break ; 298 299 case "lead_followup" :{ 300 if ( $_REQUEST [ 'EnqID' …" at bounding box center [641, 286] width 681 height 627
click at [931, 293] on span ""SELECT Name,Mobile,gender,gender,organisation,designation,location FROM lead_e…" at bounding box center [635, 301] width 663 height 27
click at [304, 307] on div "x } 297 } break ; 298 299 case "lead_followup" :{ 300 if ( $_REQUEST [ 'EnqID' …" at bounding box center [641, 286] width 681 height 627
click at [392, 309] on pre "$sql = "SELECT Name,Mobile,gender,gender,organisation,designation,location FROM…" at bounding box center [641, 302] width 681 height 30
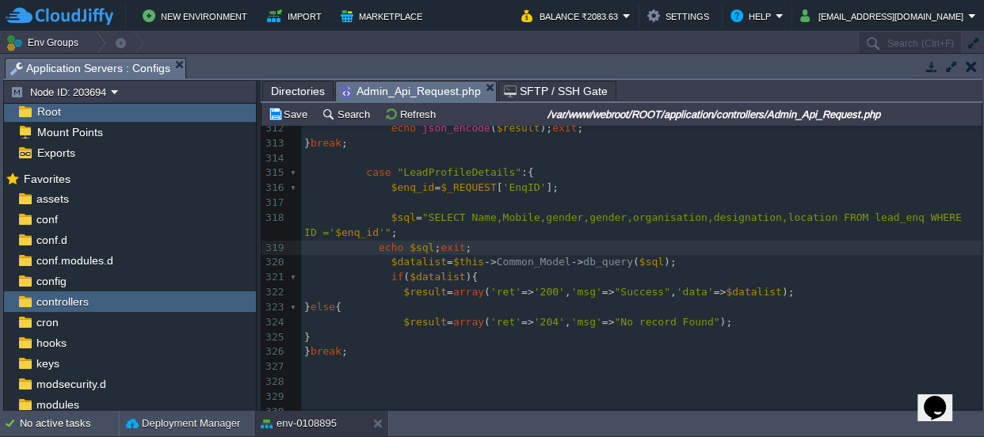
scroll to position [4873, 0]
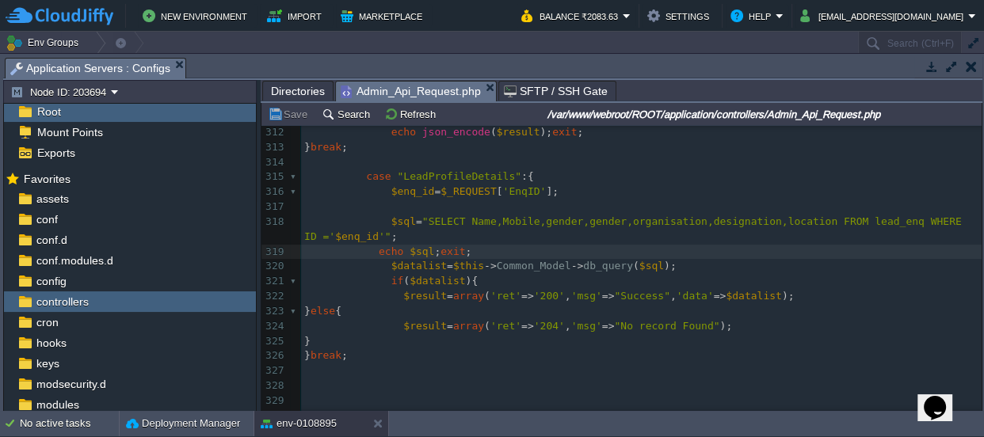
type textarea "echo $sql;exit;"
click at [371, 251] on span at bounding box center [341, 252] width 74 height 12
type textarea "//"
click at [531, 247] on pre "//echo $sql;exit;" at bounding box center [641, 252] width 681 height 15
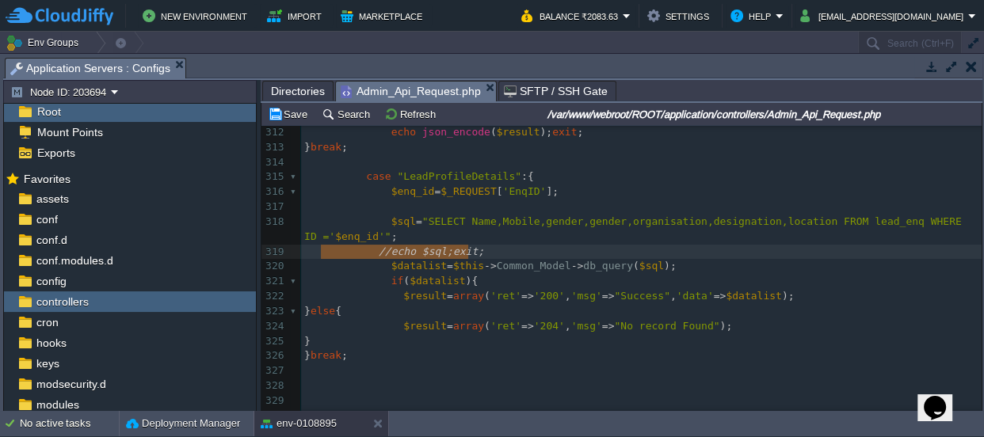
type textarea "//echo $sql;exit;"
drag, startPoint x: 475, startPoint y: 249, endPoint x: 288, endPoint y: 249, distance: 187.8
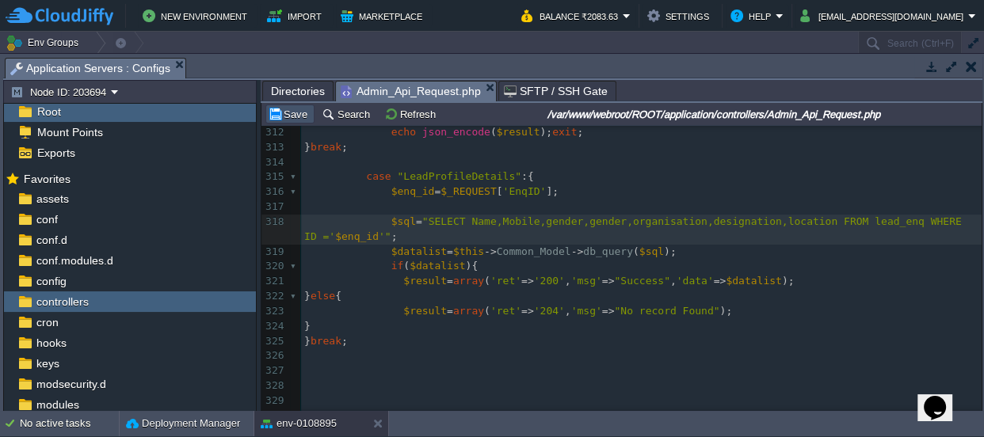
click at [292, 113] on button "Save" at bounding box center [290, 114] width 44 height 14
click at [408, 250] on div "x } 297 } break ; 298 299 case "lead_followup" :{ 300 if ( $_REQUEST [ 'EnqID' …" at bounding box center [641, 282] width 681 height 762
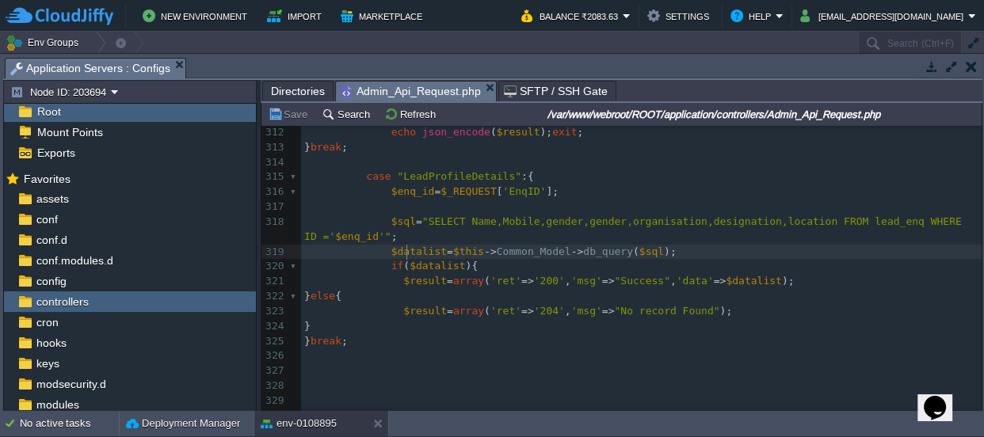
type textarea "$datalist"
drag, startPoint x: 432, startPoint y: 249, endPoint x: 386, endPoint y: 252, distance: 46.1
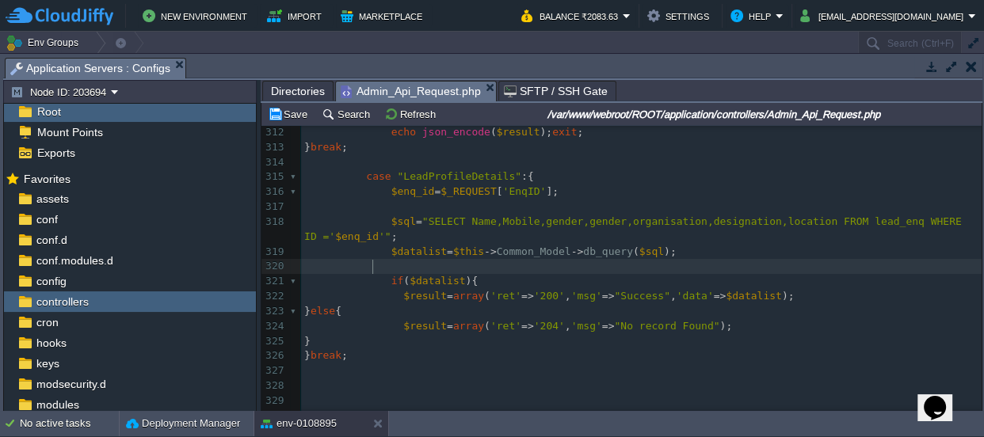
paste textarea ";"
type textarea ";"
type textarea "echo json_encode("
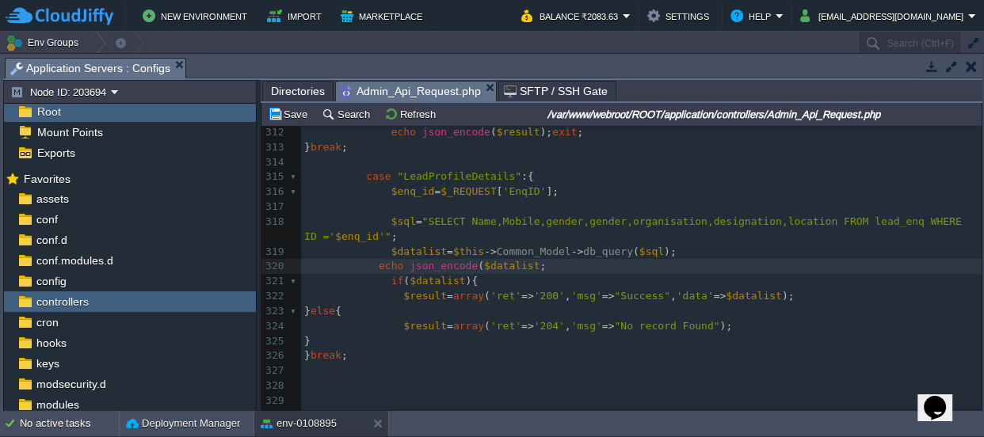
type textarea ")"
type textarea "echo json_encode($datalist);"
drag, startPoint x: 546, startPoint y: 265, endPoint x: 374, endPoint y: 265, distance: 172.0
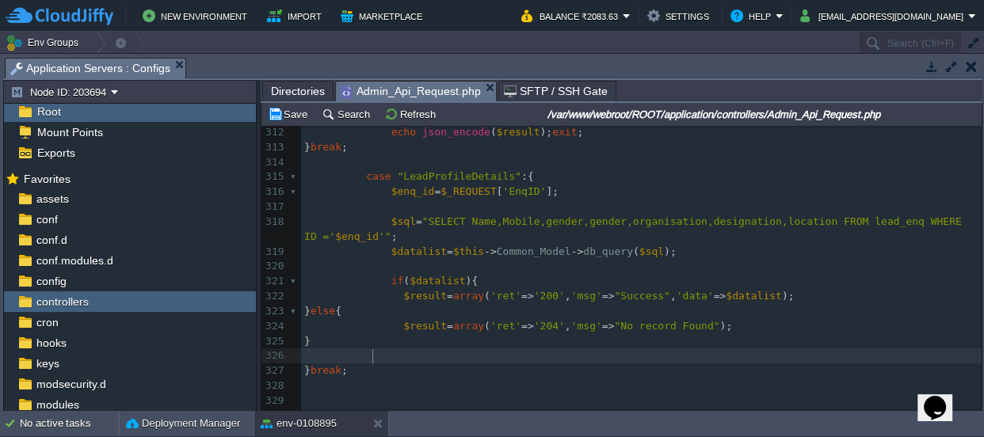
paste textarea "e"
type textarea "exit;"
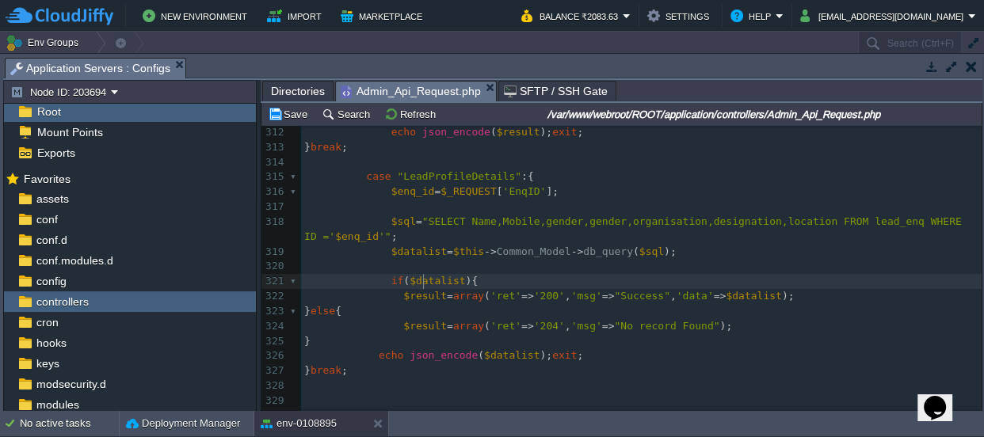
click at [422, 277] on div "x } 297 } break ; 298 299 case "lead_followup" :{ 300 if ( $_REQUEST [ 'EnqID' …" at bounding box center [641, 297] width 681 height 792
type textarea "$datalist"
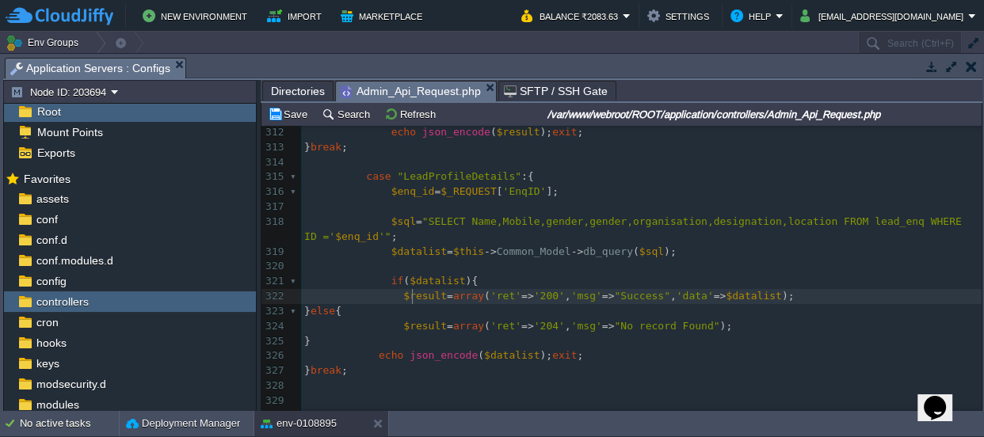
click at [410, 293] on span "$result" at bounding box center [425, 296] width 44 height 12
type textarea "$result"
click at [497, 355] on div "x } 297 } break ; 298 299 case "lead_followup" :{ 300 if ( $_REQUEST [ 'EnqID' …" at bounding box center [641, 297] width 681 height 792
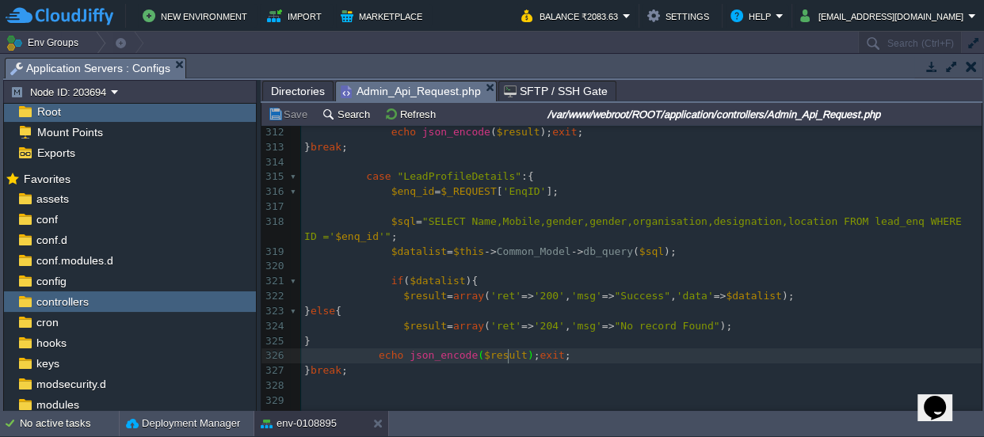
type textarea "$datalist"
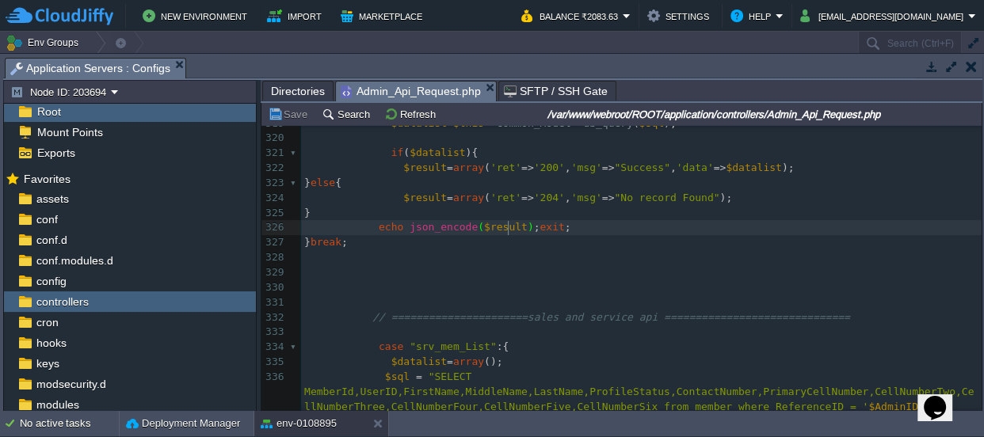
scroll to position [5016, 0]
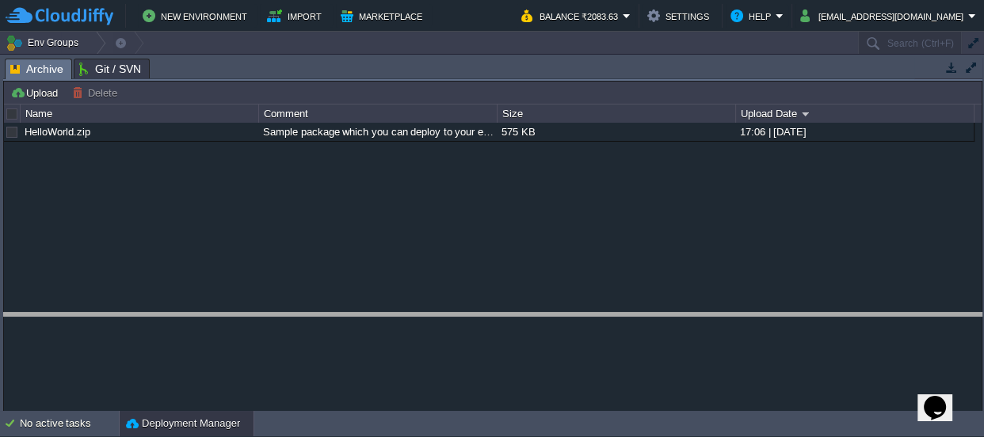
drag, startPoint x: 372, startPoint y: 71, endPoint x: 380, endPoint y: 324, distance: 253.7
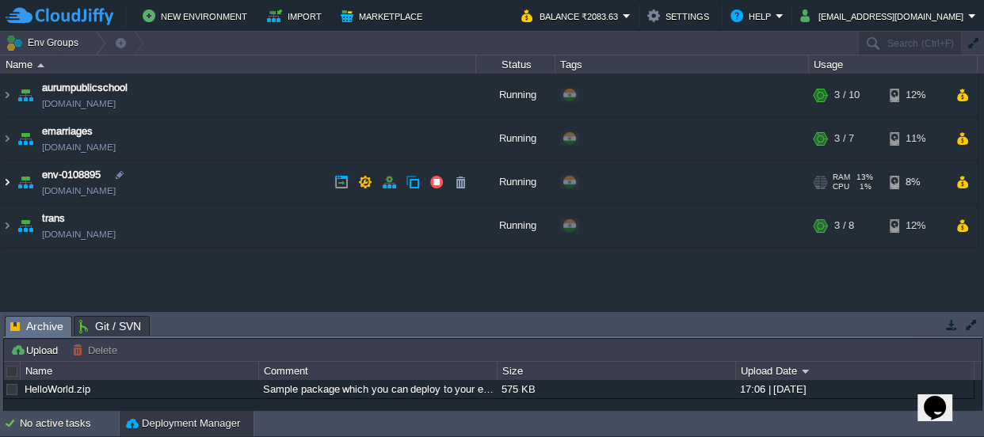
click at [6, 180] on img at bounding box center [7, 182] width 13 height 43
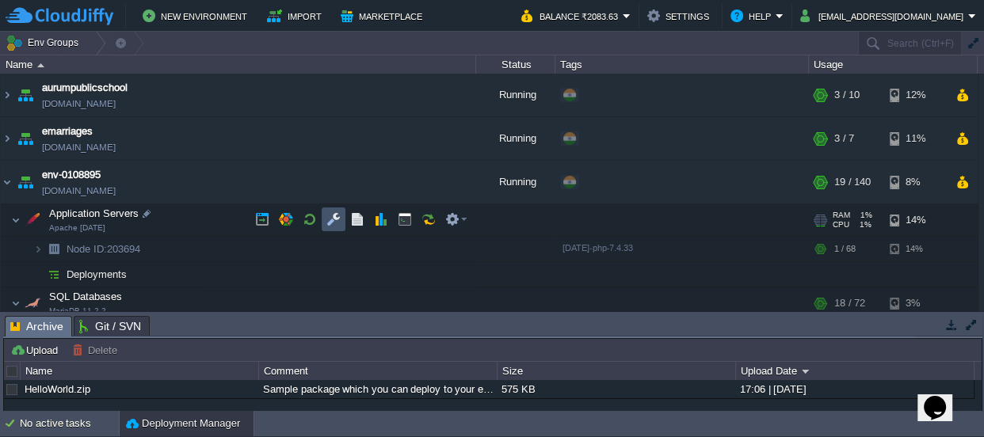
click at [335, 216] on button "button" at bounding box center [333, 219] width 14 height 14
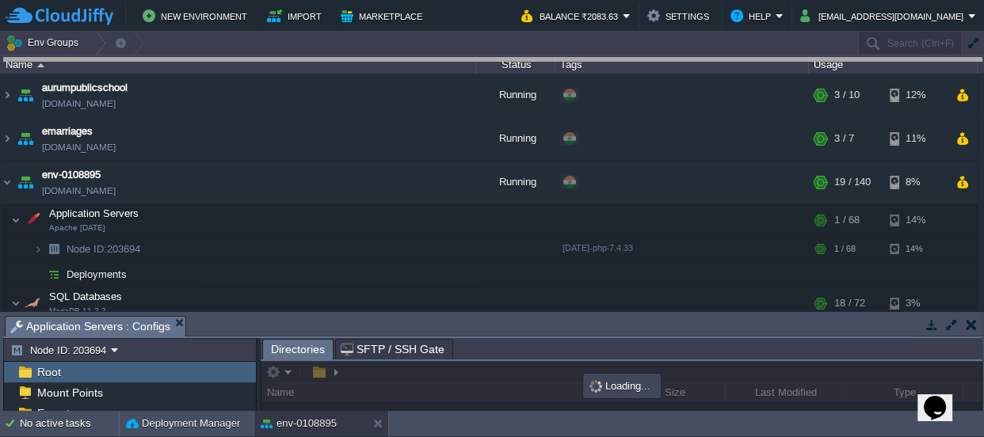
drag, startPoint x: 486, startPoint y: 325, endPoint x: 477, endPoint y: -87, distance: 412.2
click at [477, 0] on html "New Environment Import Marketplace Bonus ₹0.00 Upgrade Account Balance ₹2083.63…" at bounding box center [492, 218] width 984 height 437
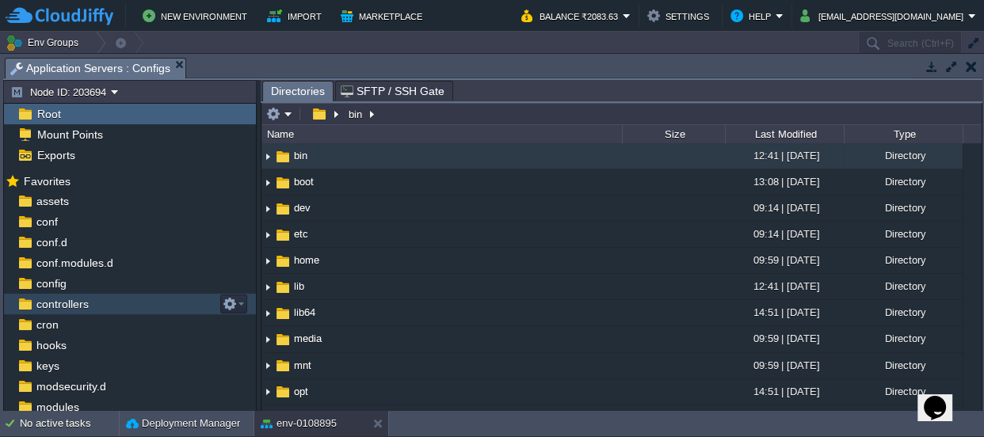
click at [90, 296] on div "controllers" at bounding box center [130, 304] width 252 height 21
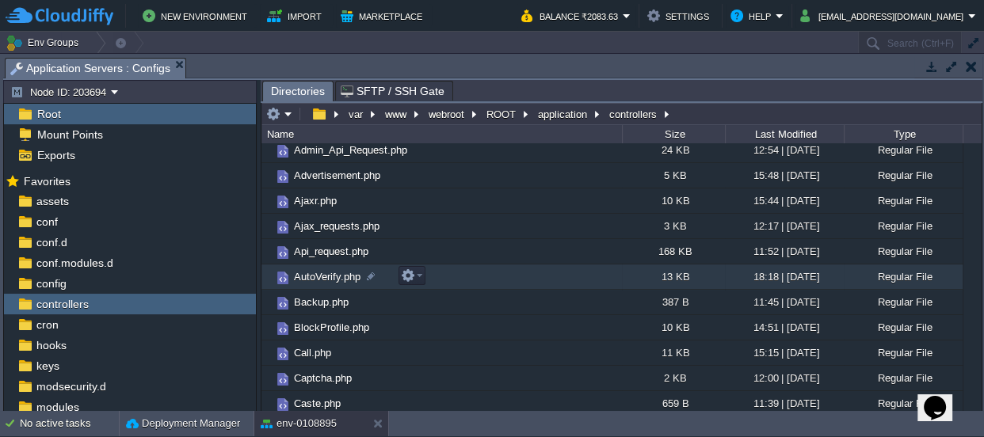
scroll to position [55, 0]
click at [429, 270] on td "AutoVerify.php" at bounding box center [442, 277] width 361 height 25
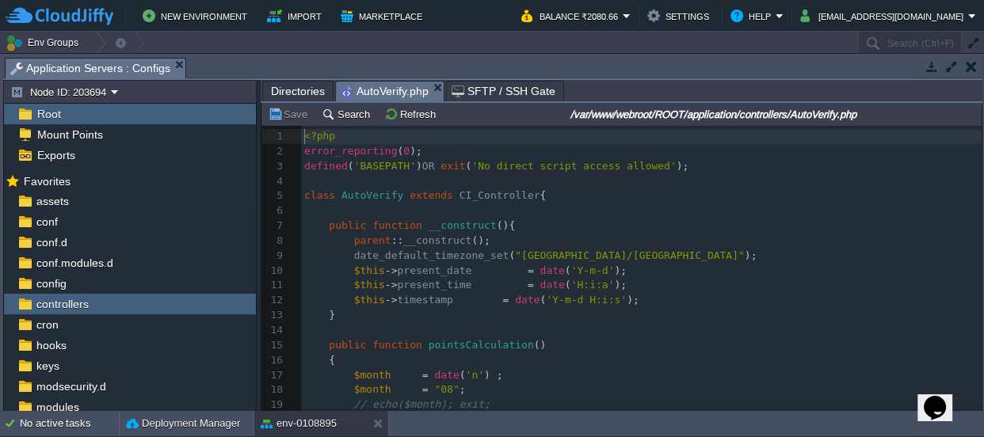
scroll to position [5, 0]
click at [81, 304] on span "controllers" at bounding box center [62, 304] width 58 height 14
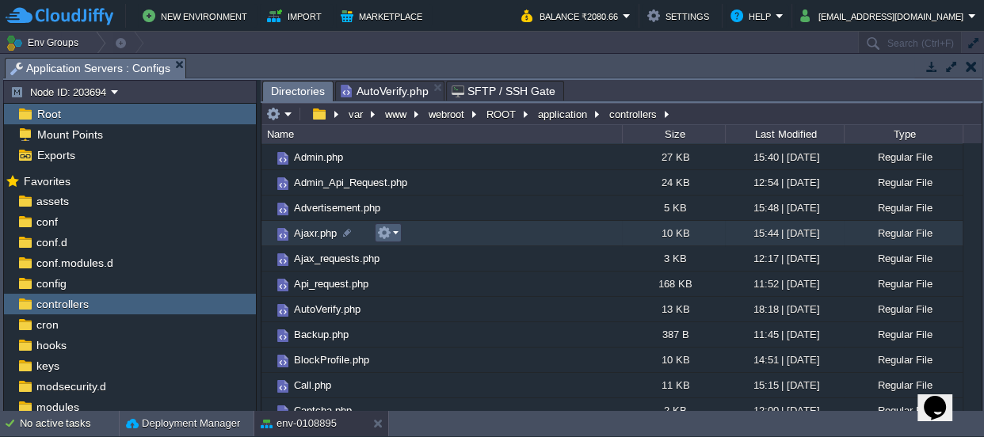
scroll to position [0, 0]
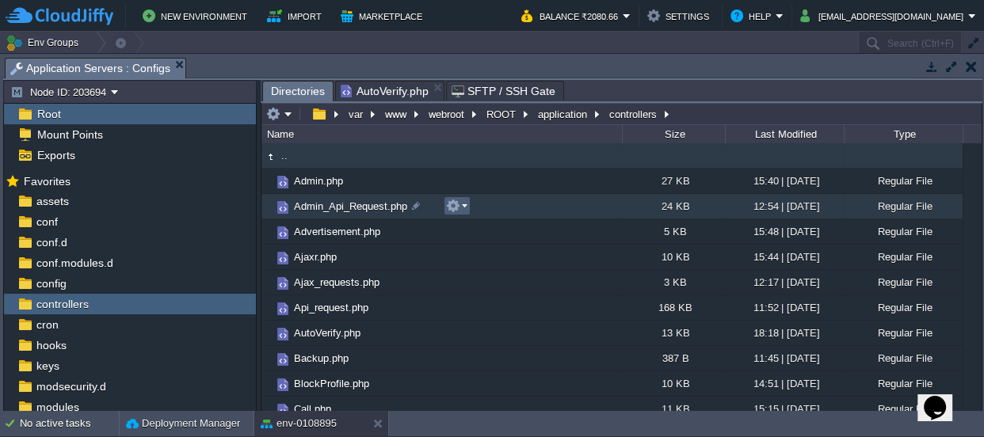
click at [464, 204] on em at bounding box center [456, 206] width 21 height 14
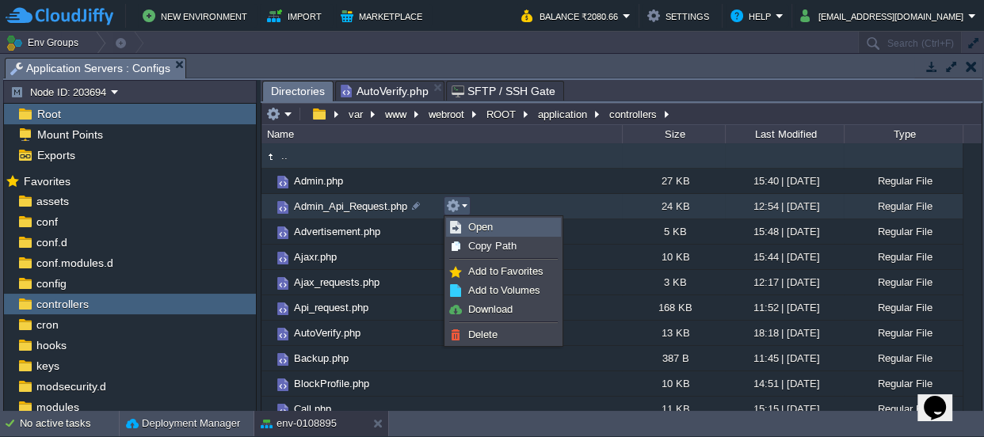
click at [484, 224] on span "Open" at bounding box center [480, 227] width 25 height 12
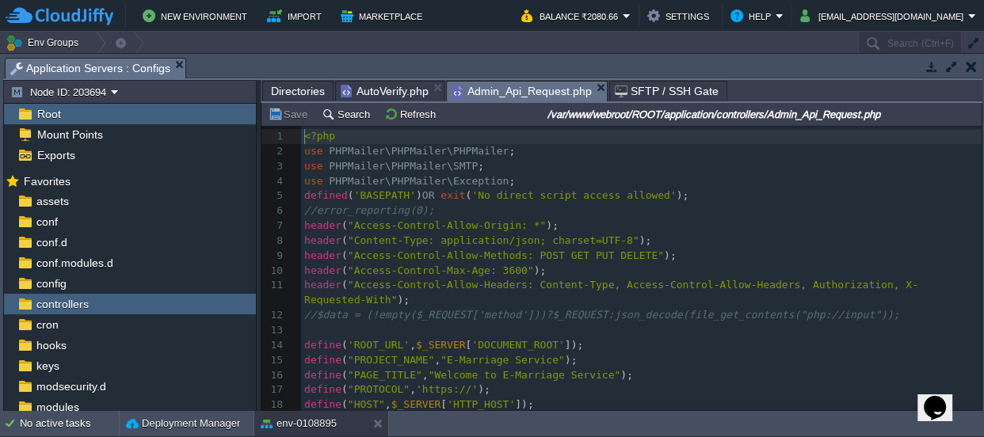
scroll to position [5, 0]
click at [704, 155] on pre "use PHPMailer\PHPMailer\PHPMailer ;" at bounding box center [641, 151] width 681 height 15
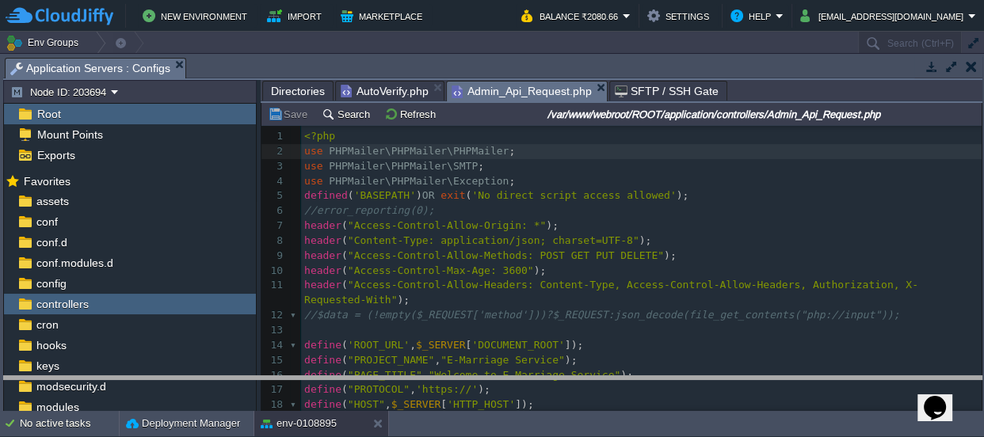
drag, startPoint x: 443, startPoint y: 64, endPoint x: 444, endPoint y: 457, distance: 393.0
click at [444, 437] on html "New Environment Import Marketplace Bonus ₹0.00 Upgrade Account Balance ₹2080.66…" at bounding box center [492, 218] width 984 height 437
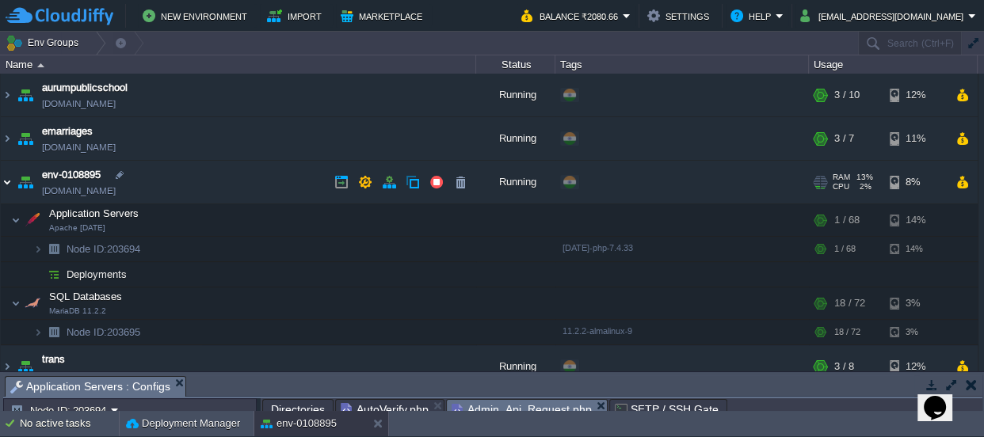
click at [6, 183] on img at bounding box center [7, 182] width 13 height 43
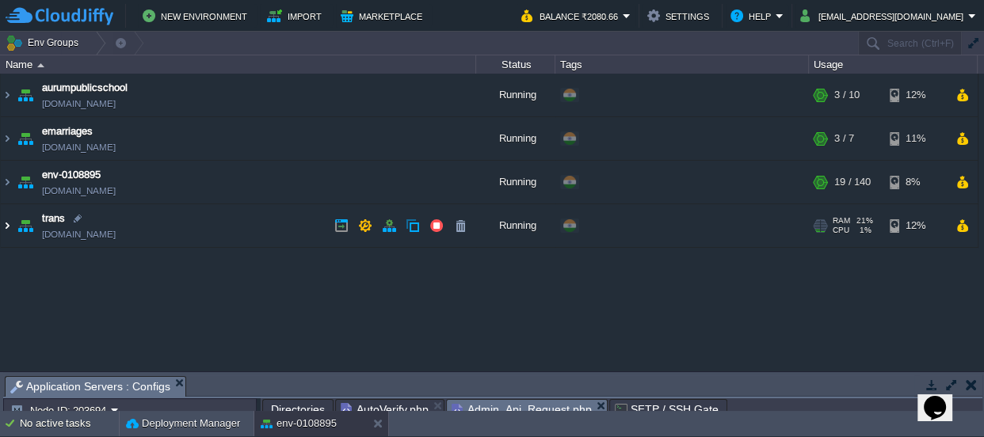
click at [6, 225] on img at bounding box center [7, 225] width 13 height 43
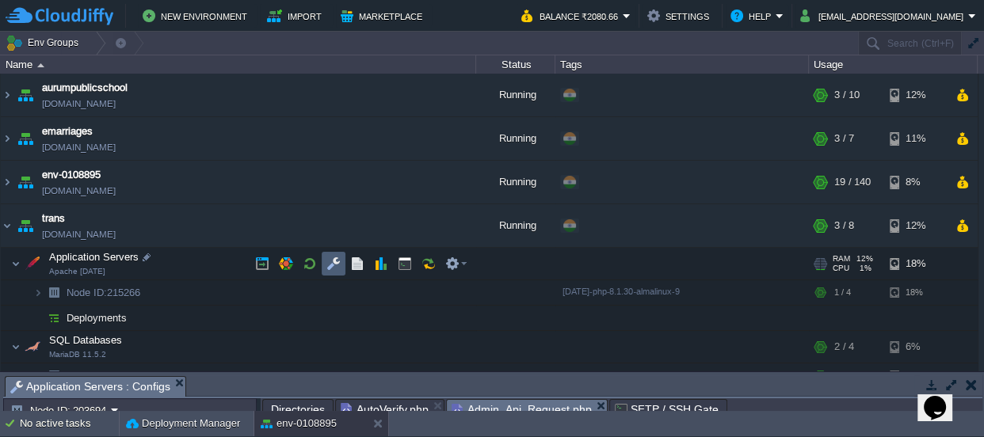
click at [328, 259] on button "button" at bounding box center [333, 264] width 14 height 14
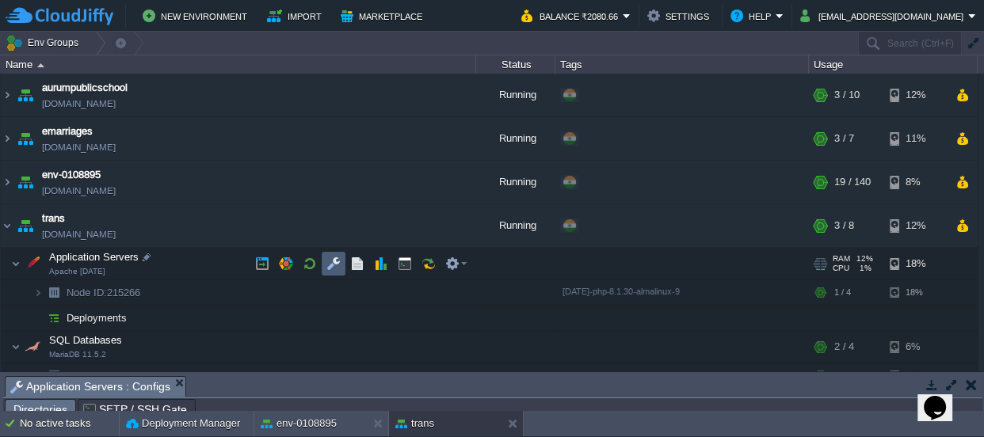
scroll to position [26, 0]
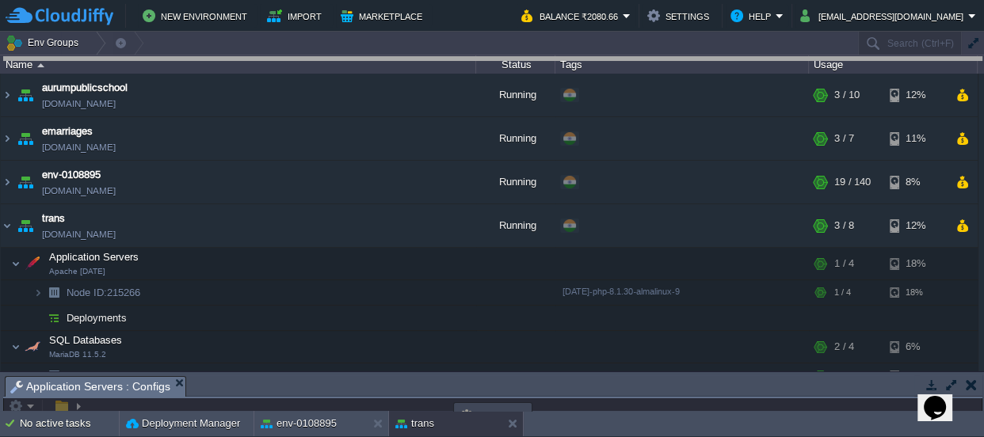
drag, startPoint x: 463, startPoint y: 382, endPoint x: 470, endPoint y: -87, distance: 469.2
click at [470, 0] on html "New Environment Import Marketplace Bonus ₹0.00 Upgrade Account Balance ₹2080.66…" at bounding box center [492, 218] width 984 height 437
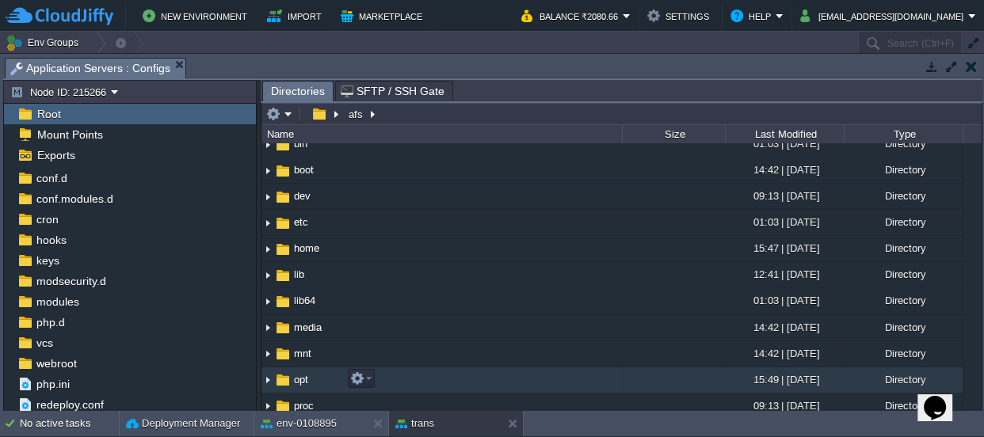
scroll to position [0, 0]
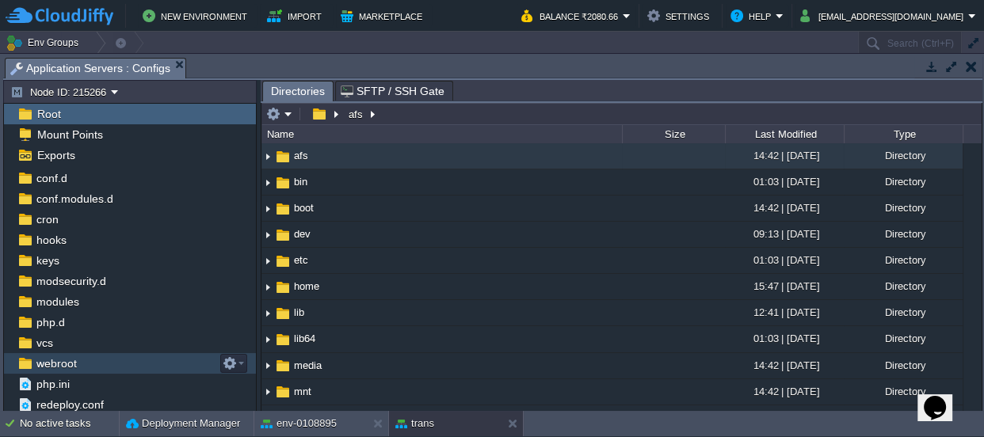
click at [65, 357] on span "webroot" at bounding box center [56, 364] width 46 height 14
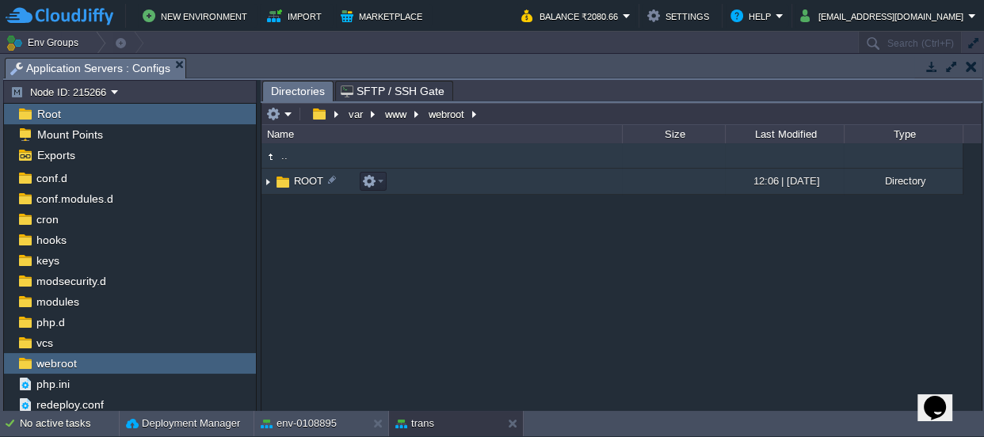
click at [307, 176] on span "ROOT" at bounding box center [309, 180] width 34 height 13
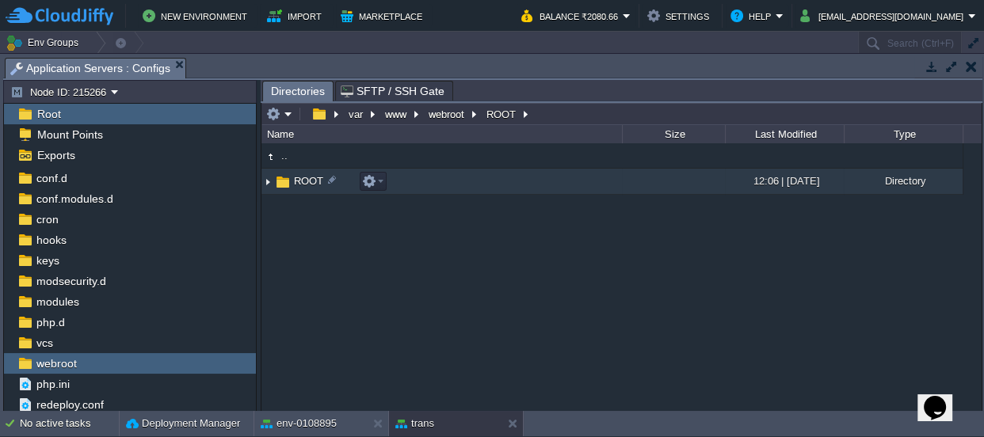
click at [307, 176] on span "ROOT" at bounding box center [309, 180] width 34 height 13
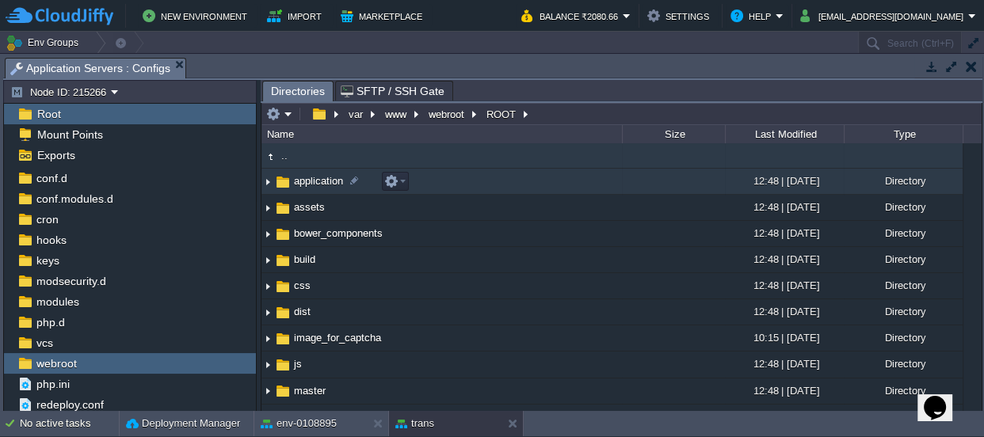
click at [301, 175] on span "application" at bounding box center [319, 180] width 54 height 13
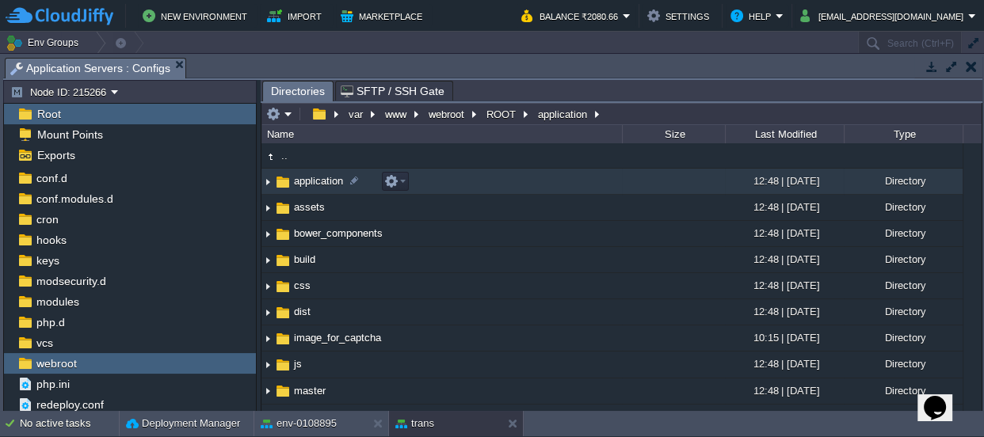
click at [301, 175] on span "application" at bounding box center [319, 180] width 54 height 13
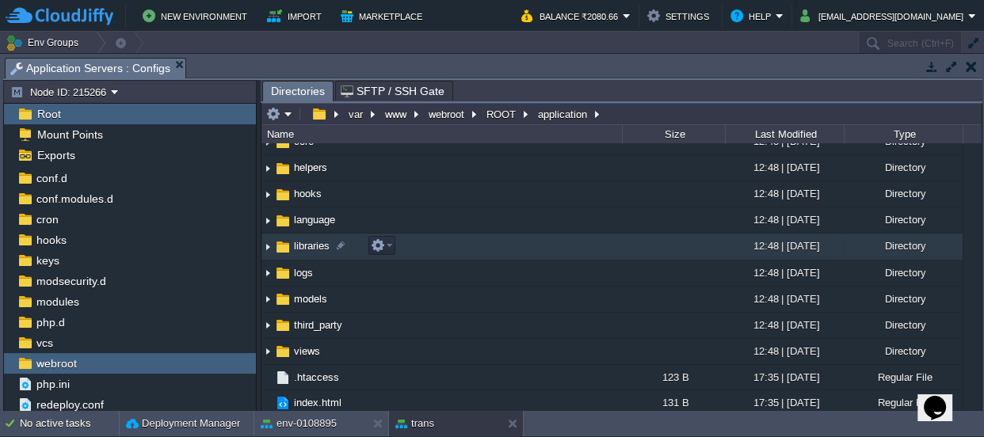
scroll to position [120, 0]
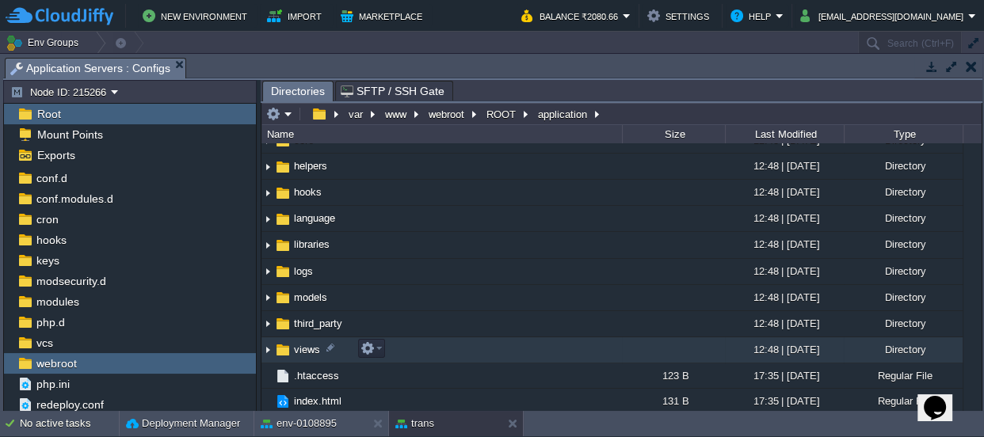
click at [298, 343] on span "views" at bounding box center [307, 349] width 31 height 13
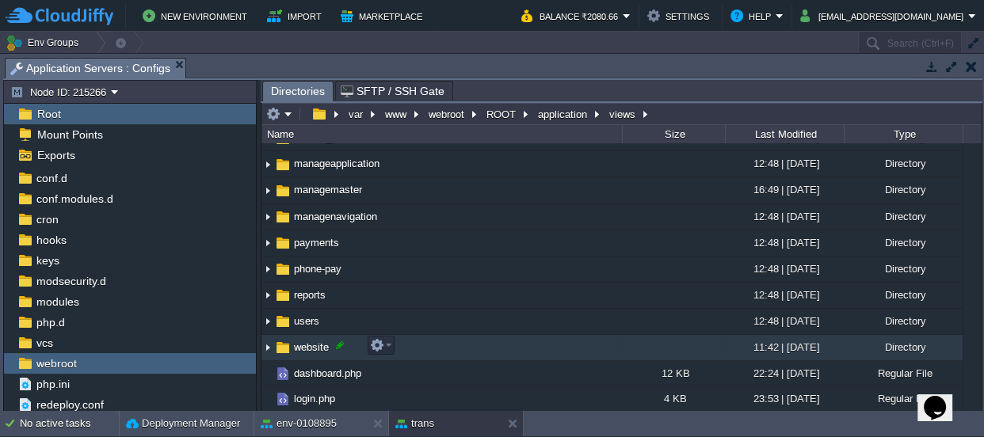
scroll to position [197, 0]
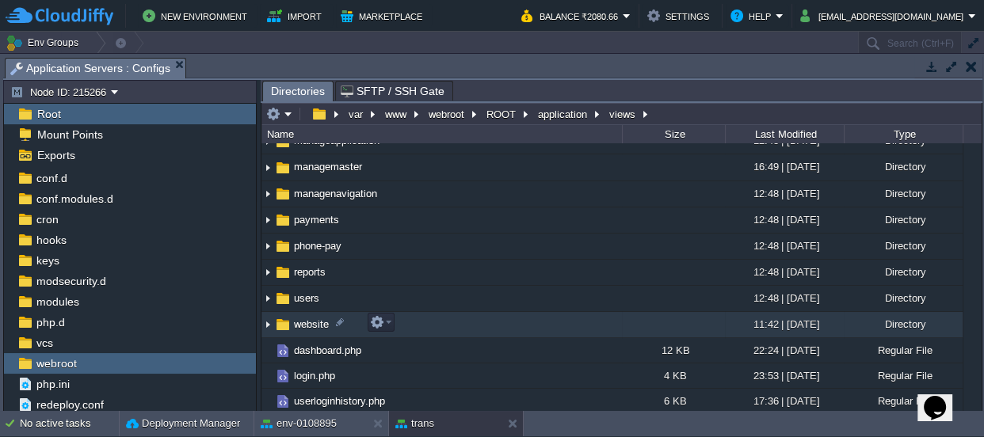
click at [305, 325] on span "website" at bounding box center [312, 324] width 40 height 13
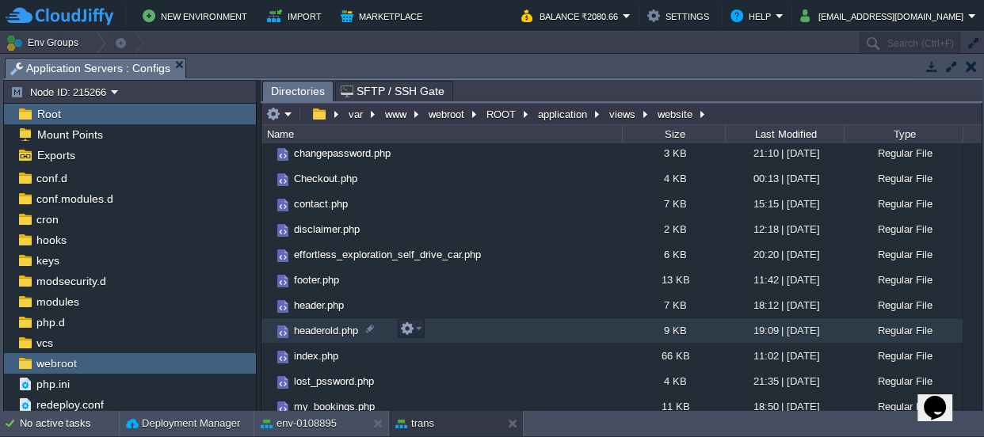
scroll to position [288, 0]
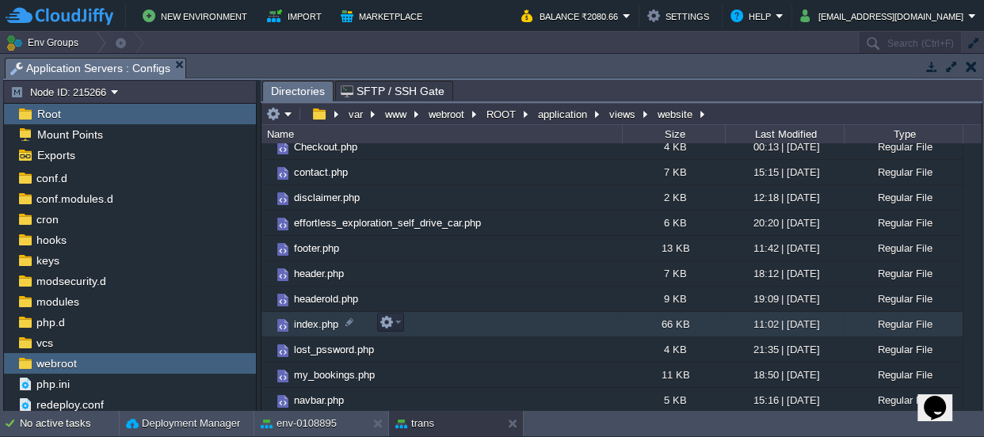
click at [323, 319] on span "index.php" at bounding box center [316, 324] width 49 height 13
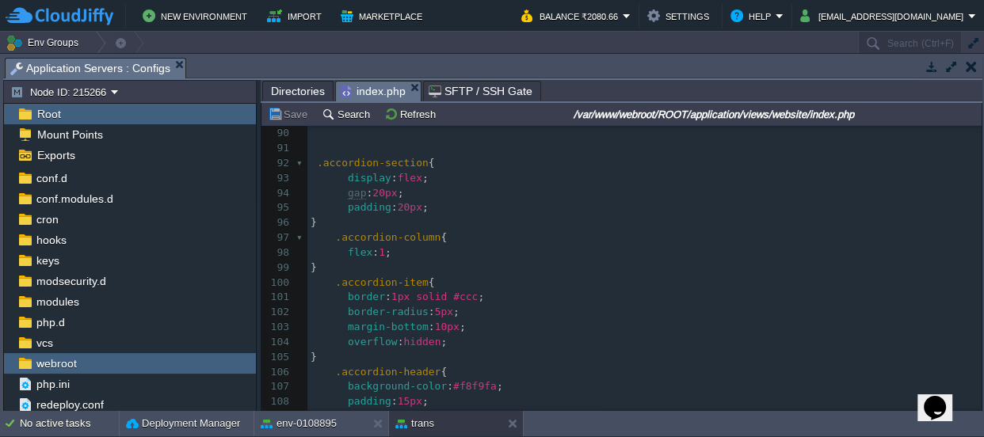
scroll to position [1585, 0]
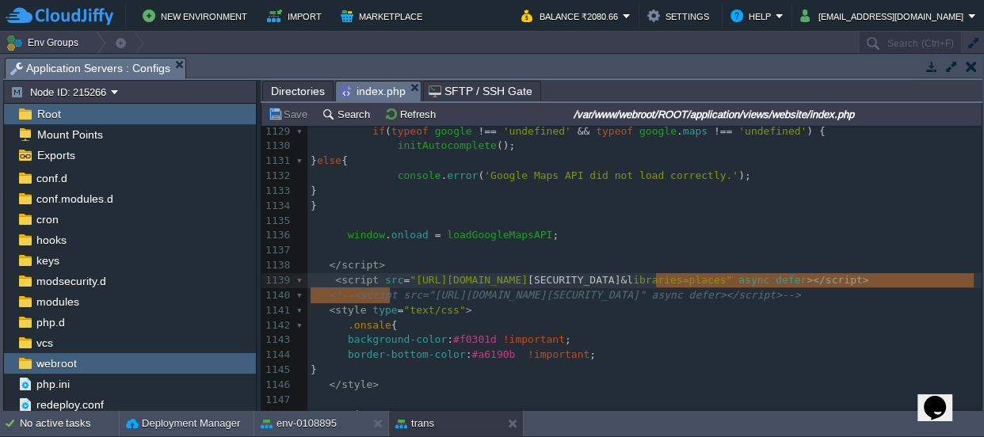
type textarea "AIzaSyCU0kuFMQ1jMuonnkXU3R-s2TeRhmkJf8I"
drag, startPoint x: 655, startPoint y: 280, endPoint x: 380, endPoint y: 297, distance: 276.3
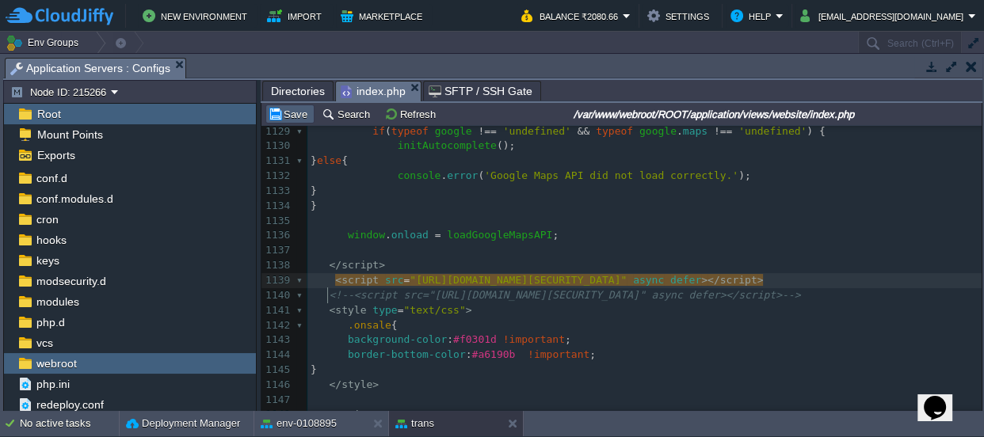
click at [292, 113] on button "Save" at bounding box center [290, 114] width 44 height 14
